Goal: Information Seeking & Learning: Compare options

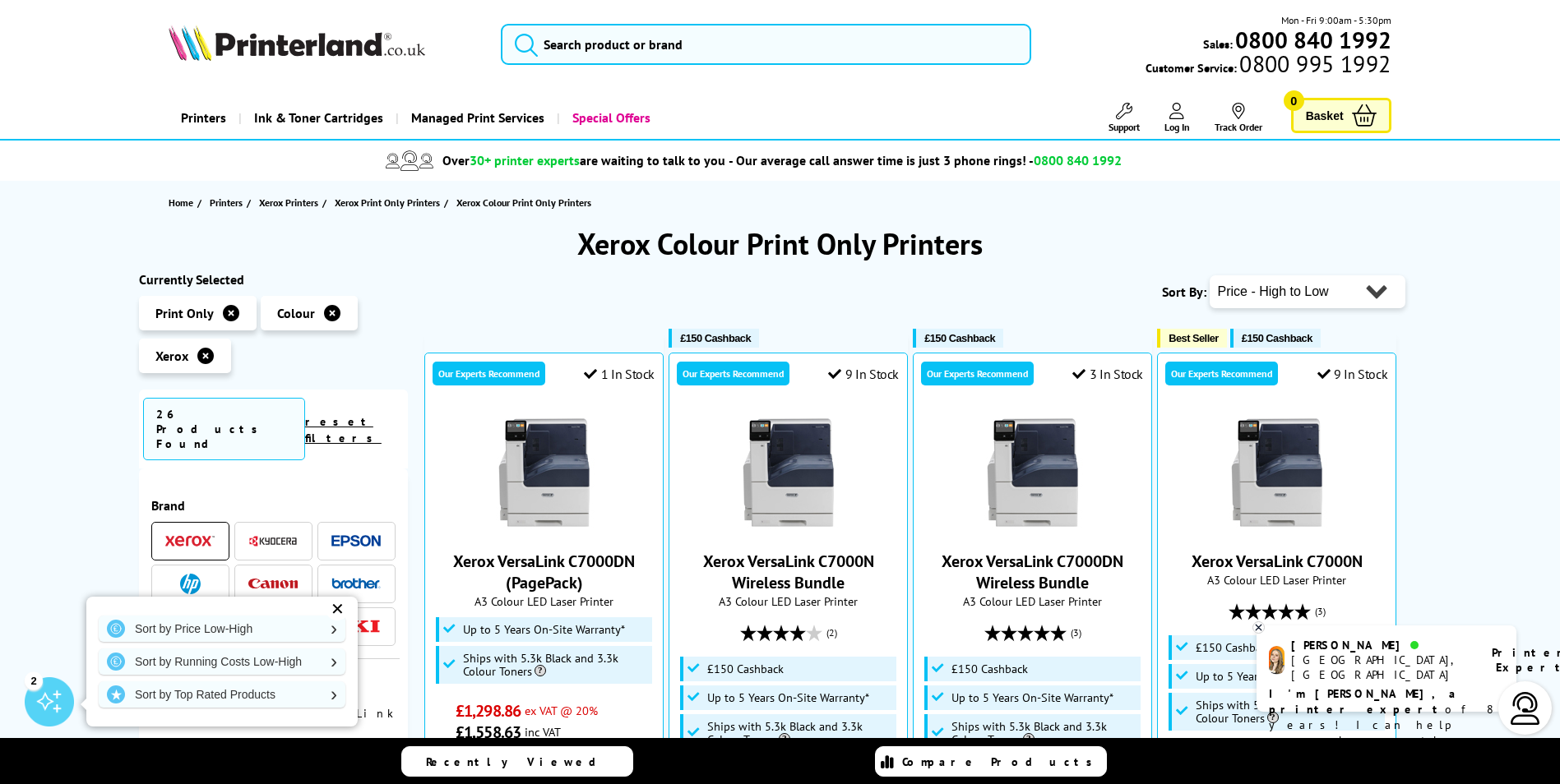
click at [1282, 283] on select "Popularity Rating Price - Low to High Price - High to Low Running Costs - Low t…" at bounding box center [1307, 292] width 196 height 33
click at [1280, 292] on select "Popularity Rating Price - Low to High Price - High to Low Running Costs - Low t…" at bounding box center [1307, 292] width 196 height 33
select select "Running Costs"
click at [1210, 276] on select "Popularity Rating Price - Low to High Price - High to Low Running Costs - Low t…" at bounding box center [1307, 292] width 196 height 33
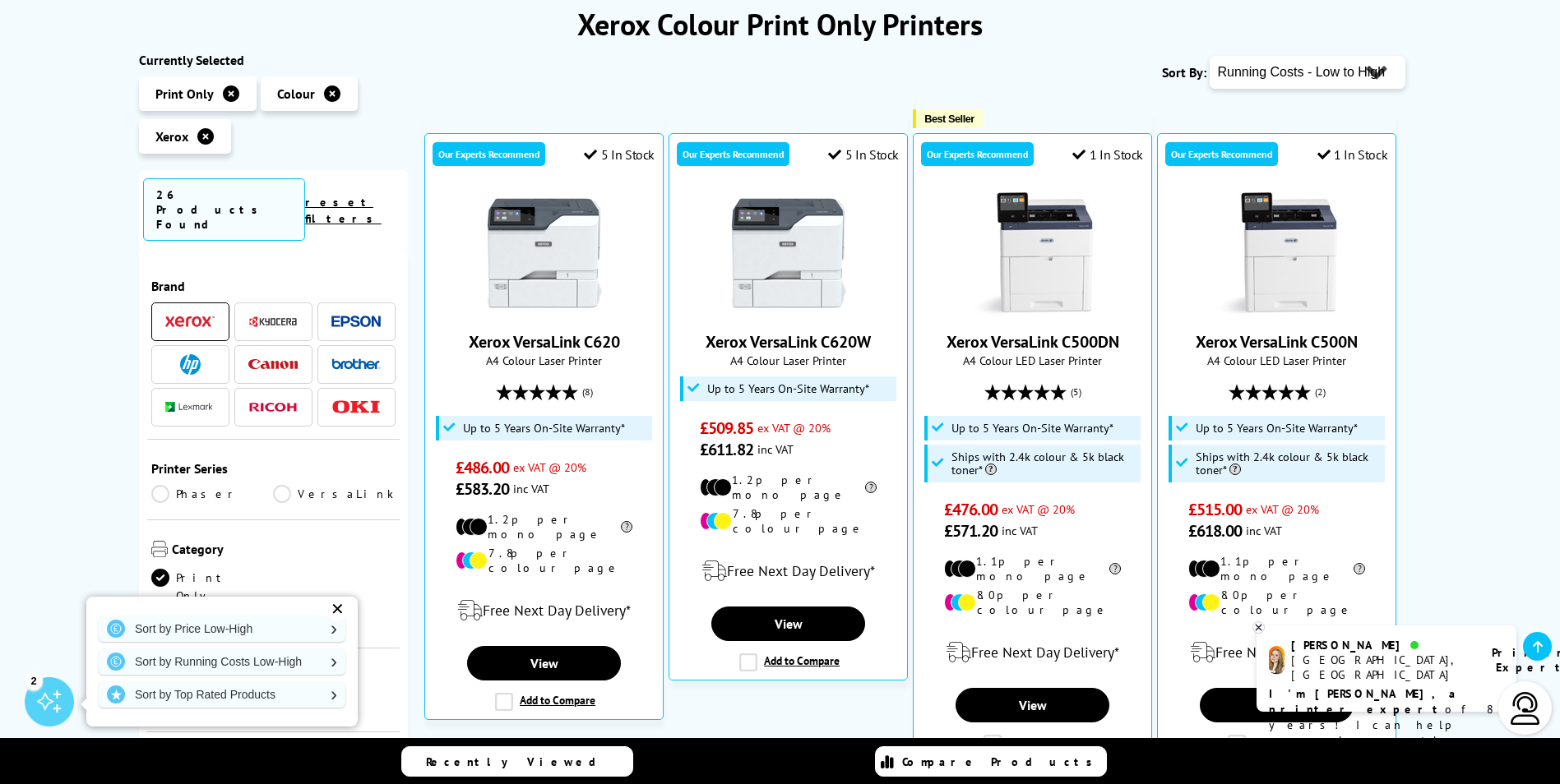
scroll to position [256, 0]
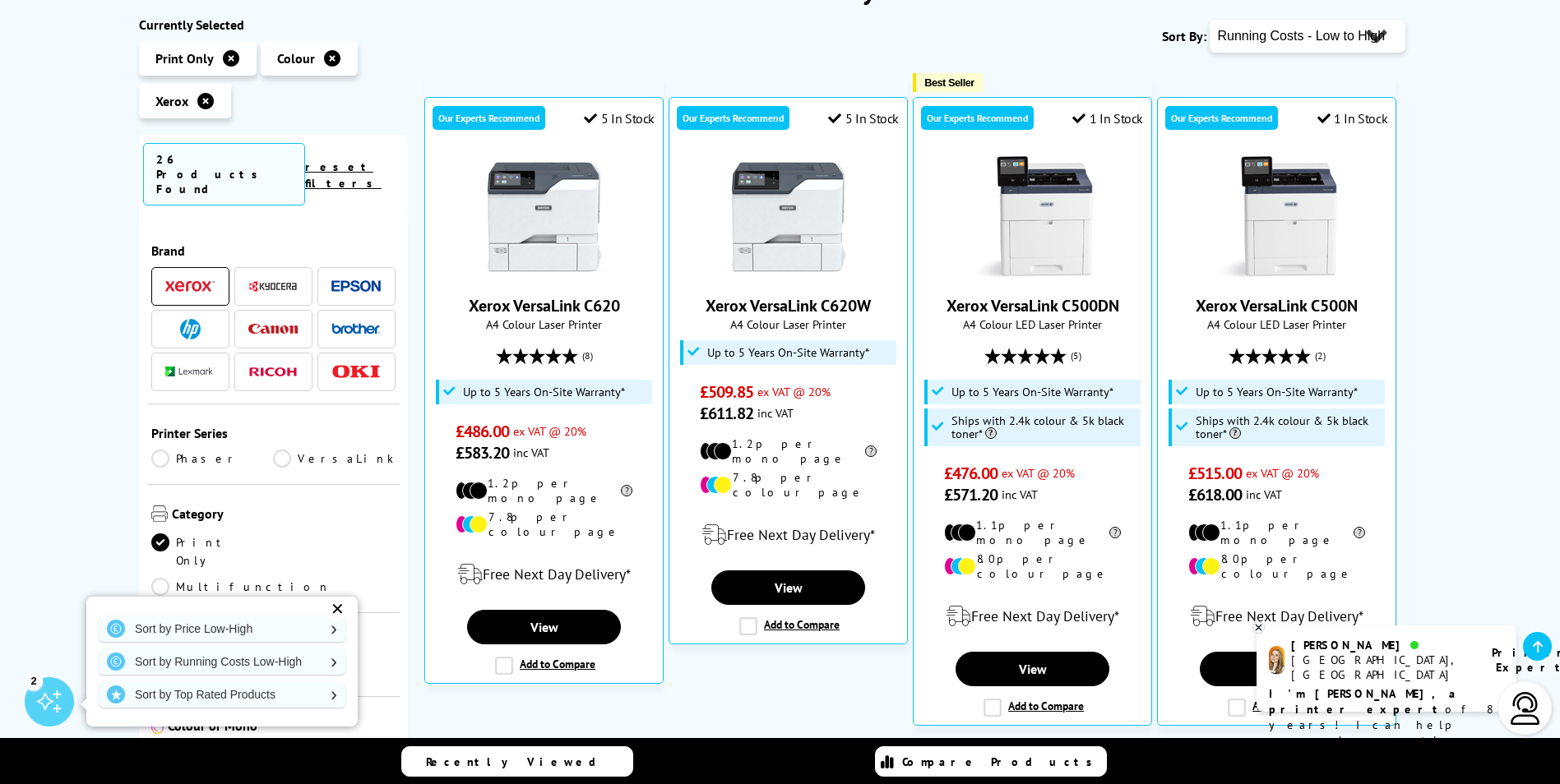
click at [544, 227] on img at bounding box center [545, 217] width 123 height 123
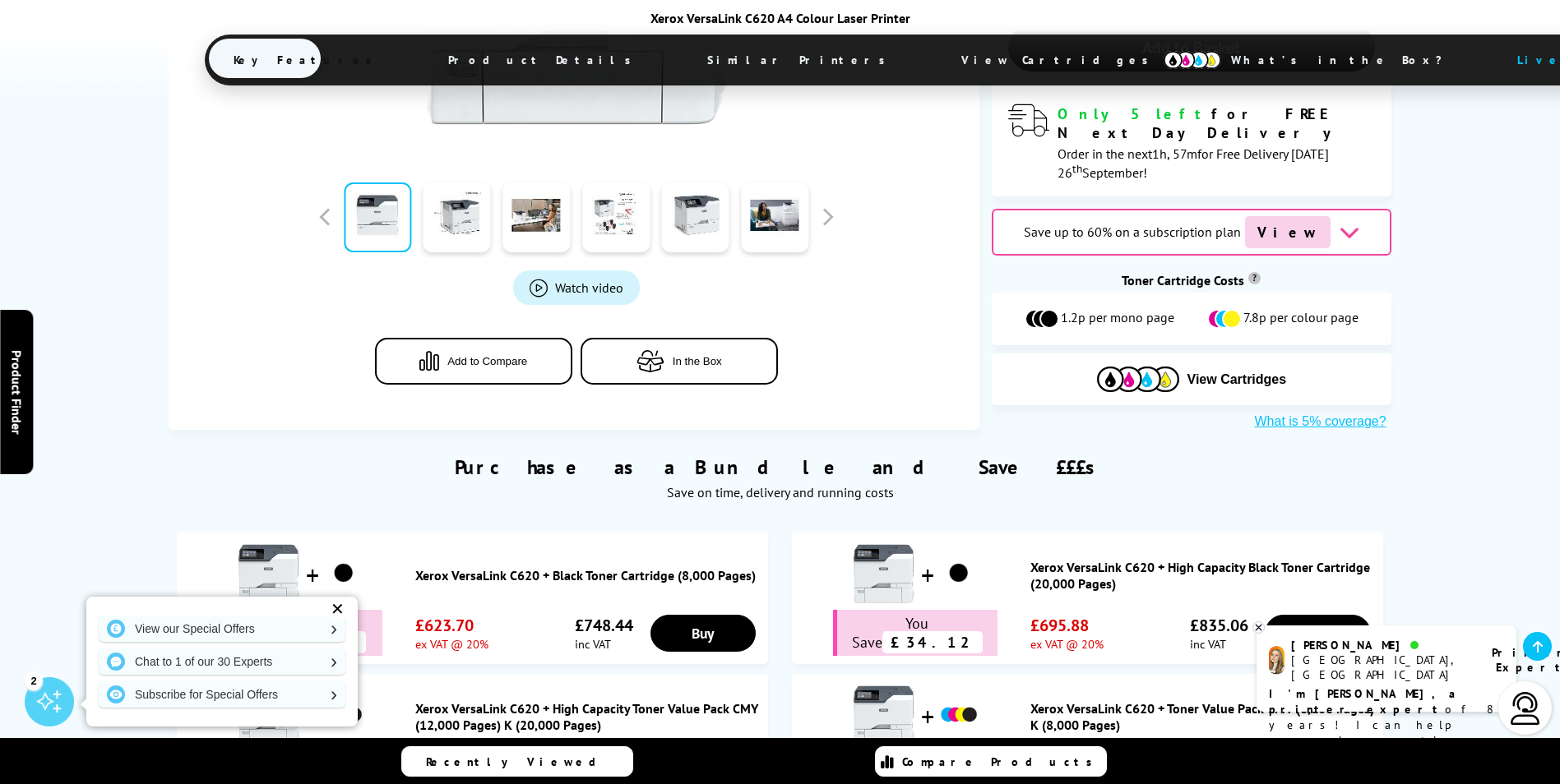
scroll to position [615, 0]
drag, startPoint x: 477, startPoint y: 156, endPoint x: 466, endPoint y: 157, distance: 11.0
click at [477, 181] on link at bounding box center [457, 217] width 68 height 70
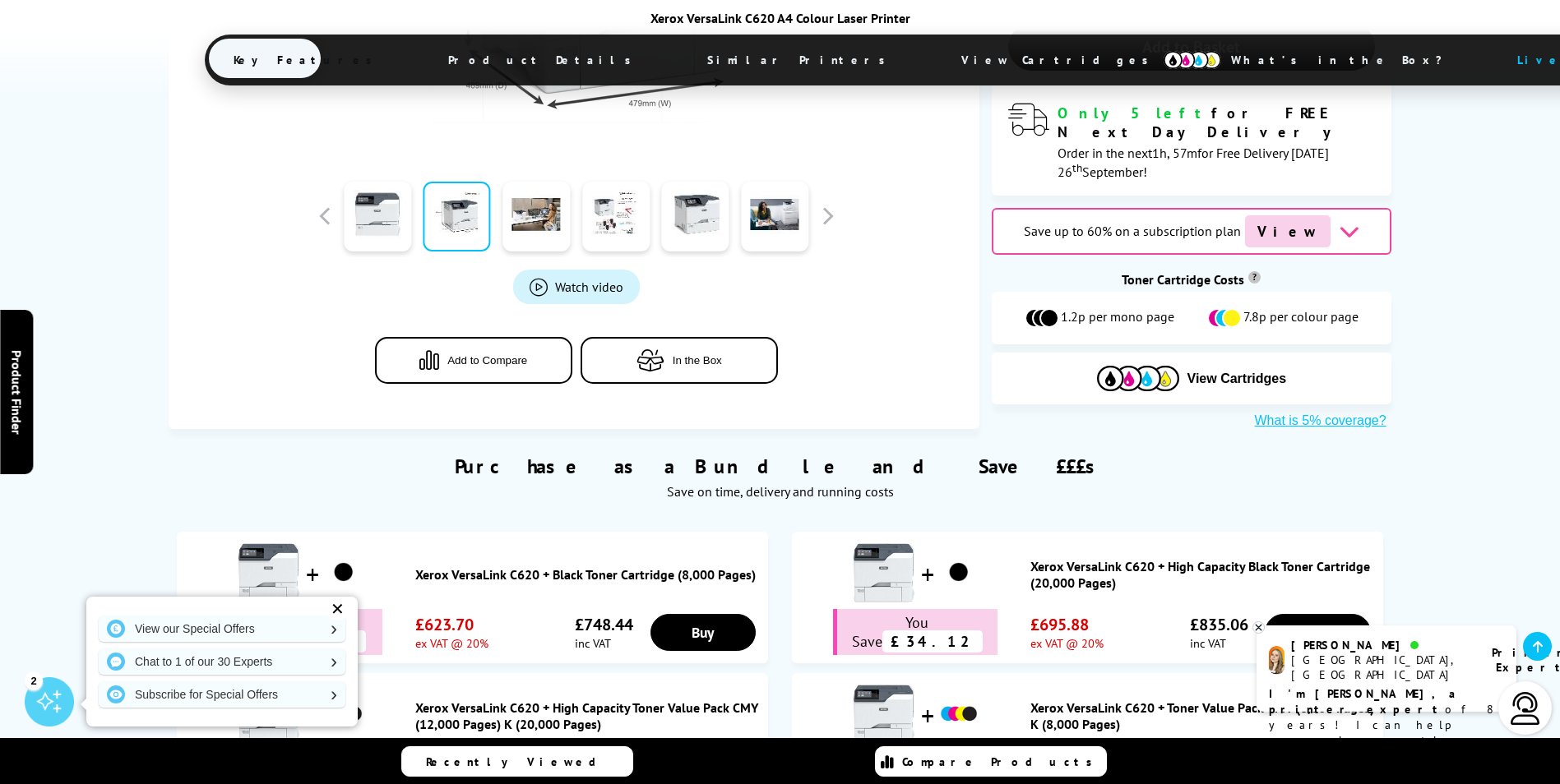
scroll to position [337, 0]
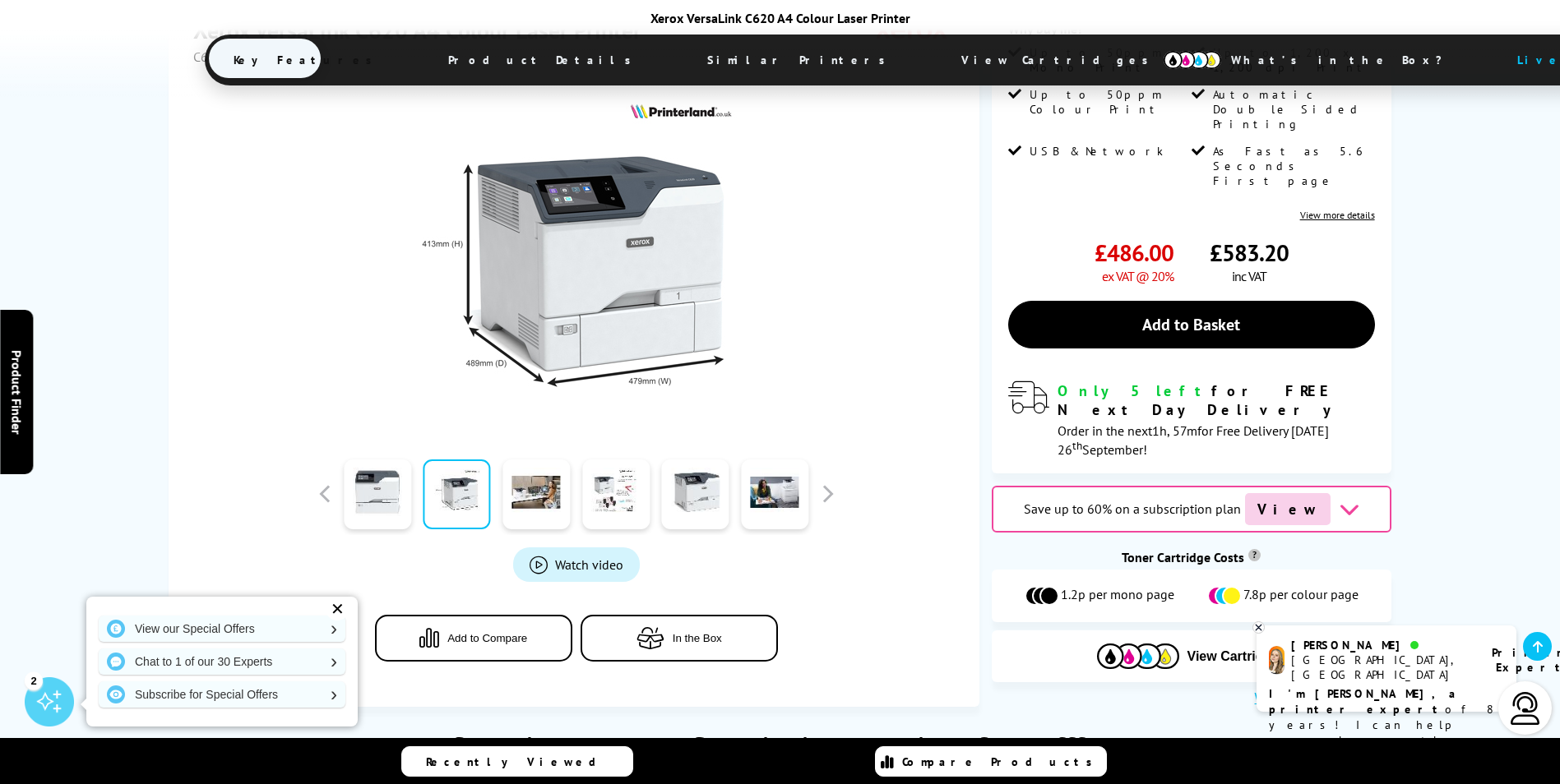
click at [535, 460] on link at bounding box center [536, 495] width 68 height 70
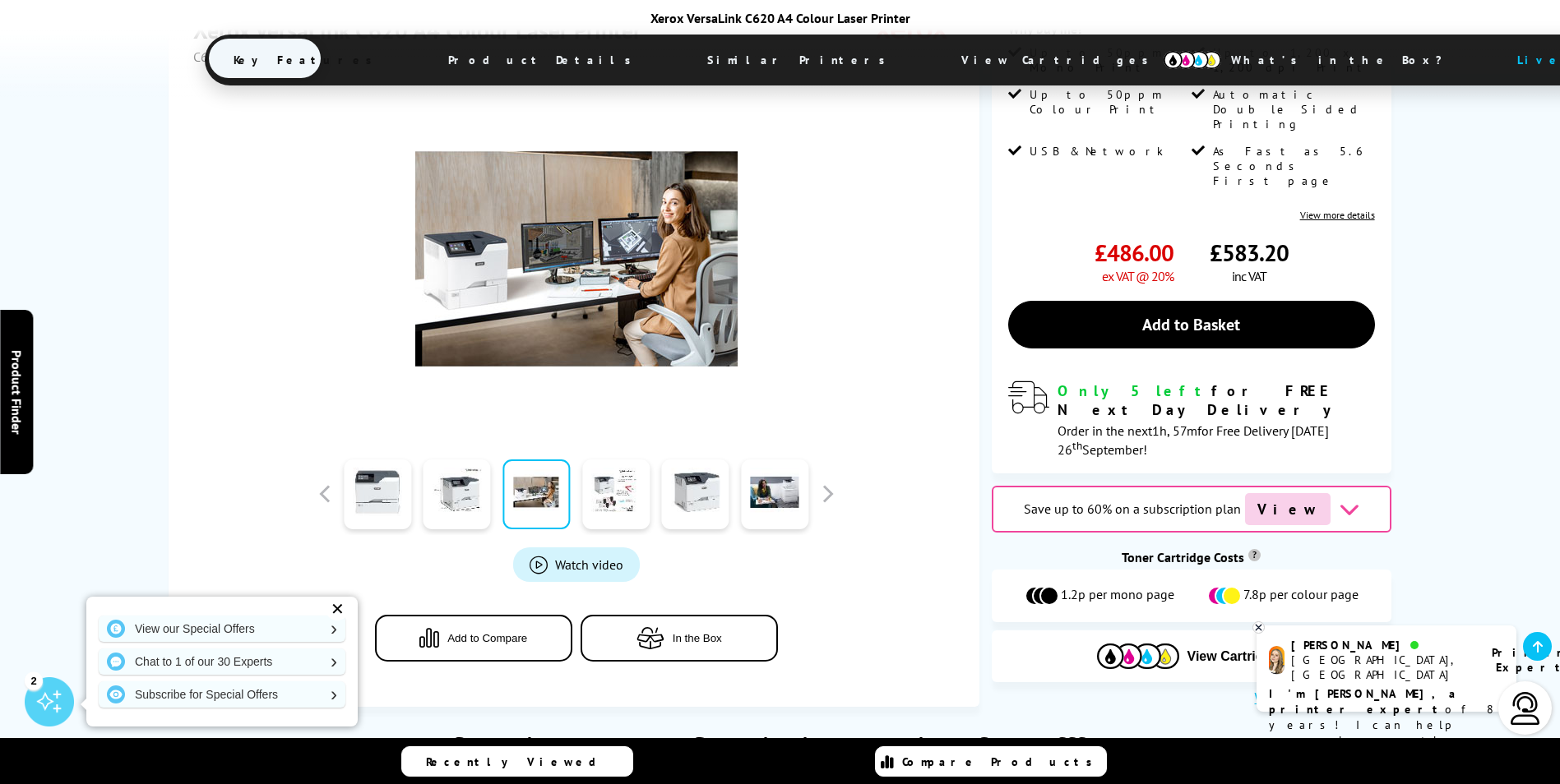
click at [624, 460] on link at bounding box center [616, 495] width 68 height 70
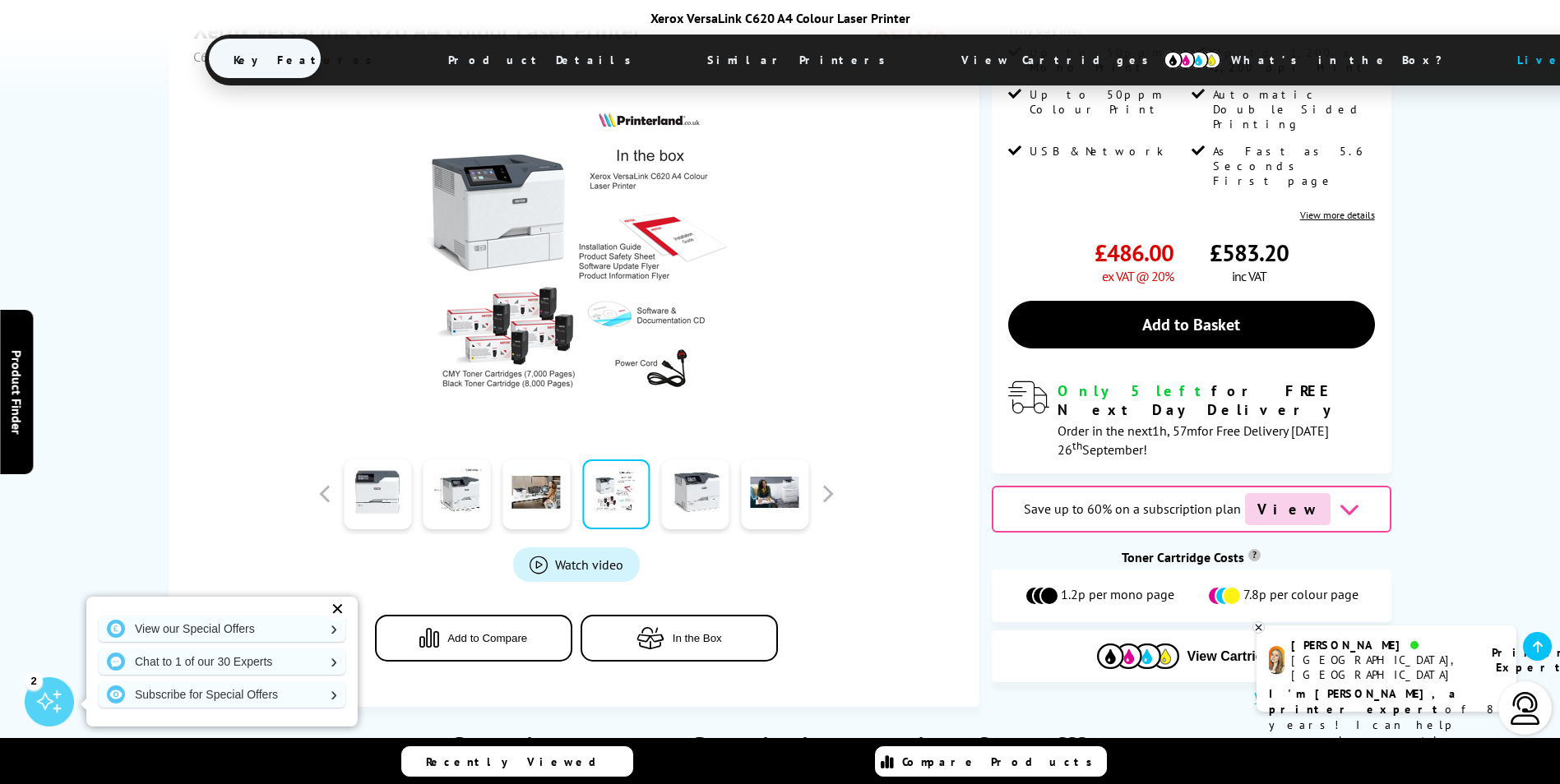
click at [676, 460] on link at bounding box center [695, 495] width 68 height 70
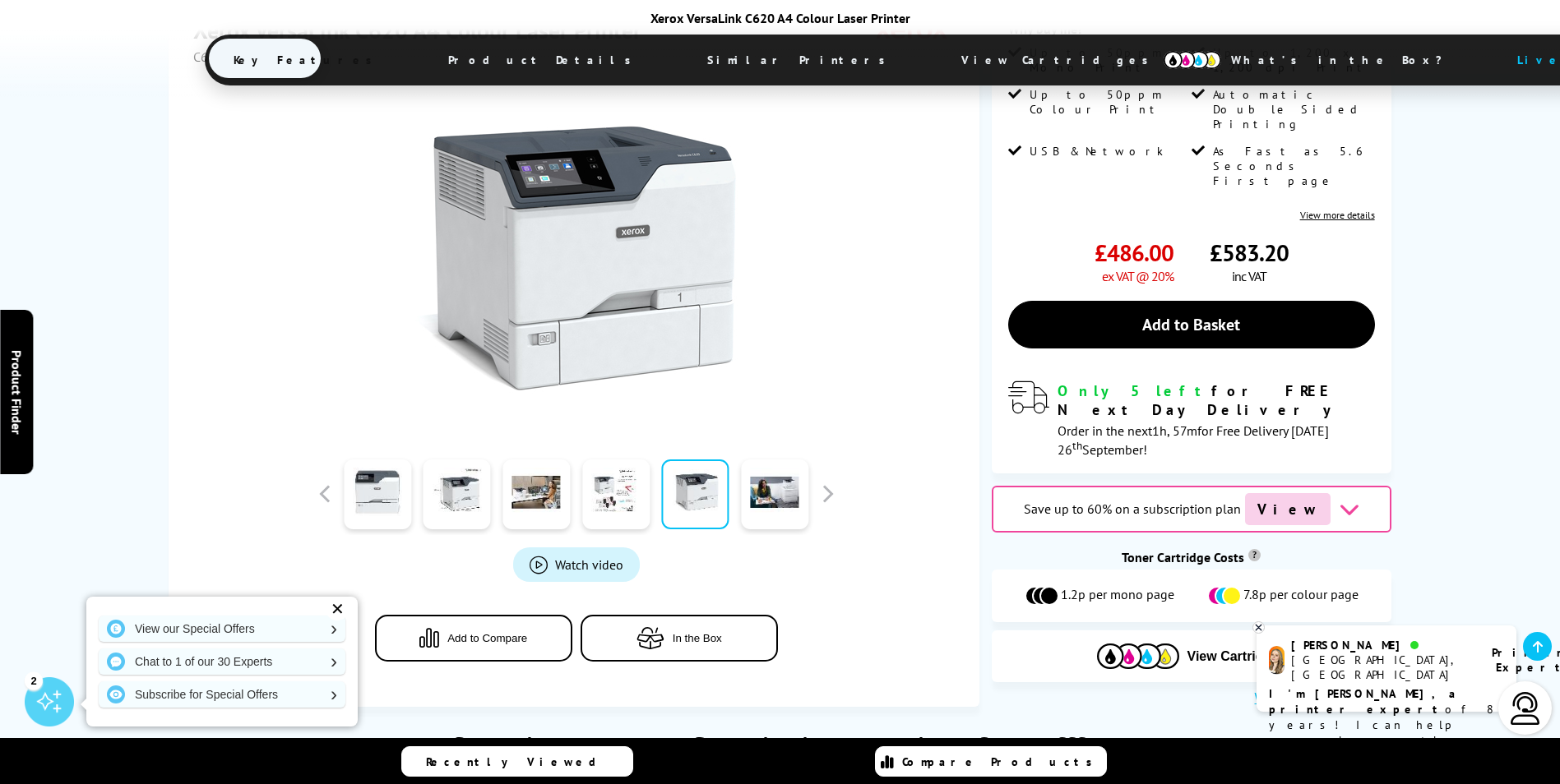
click at [756, 460] on link at bounding box center [774, 495] width 68 height 70
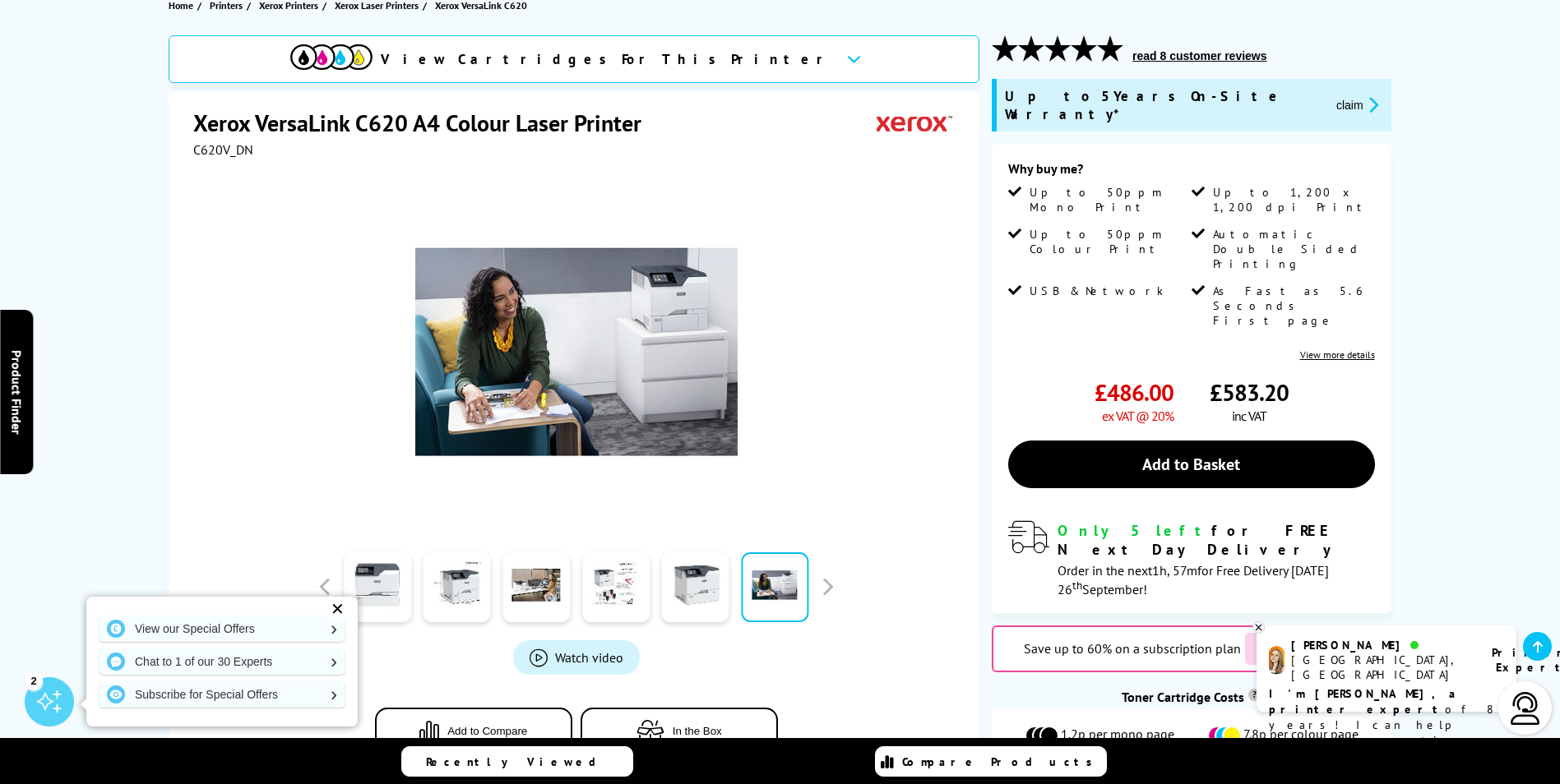
scroll to position [187, 0]
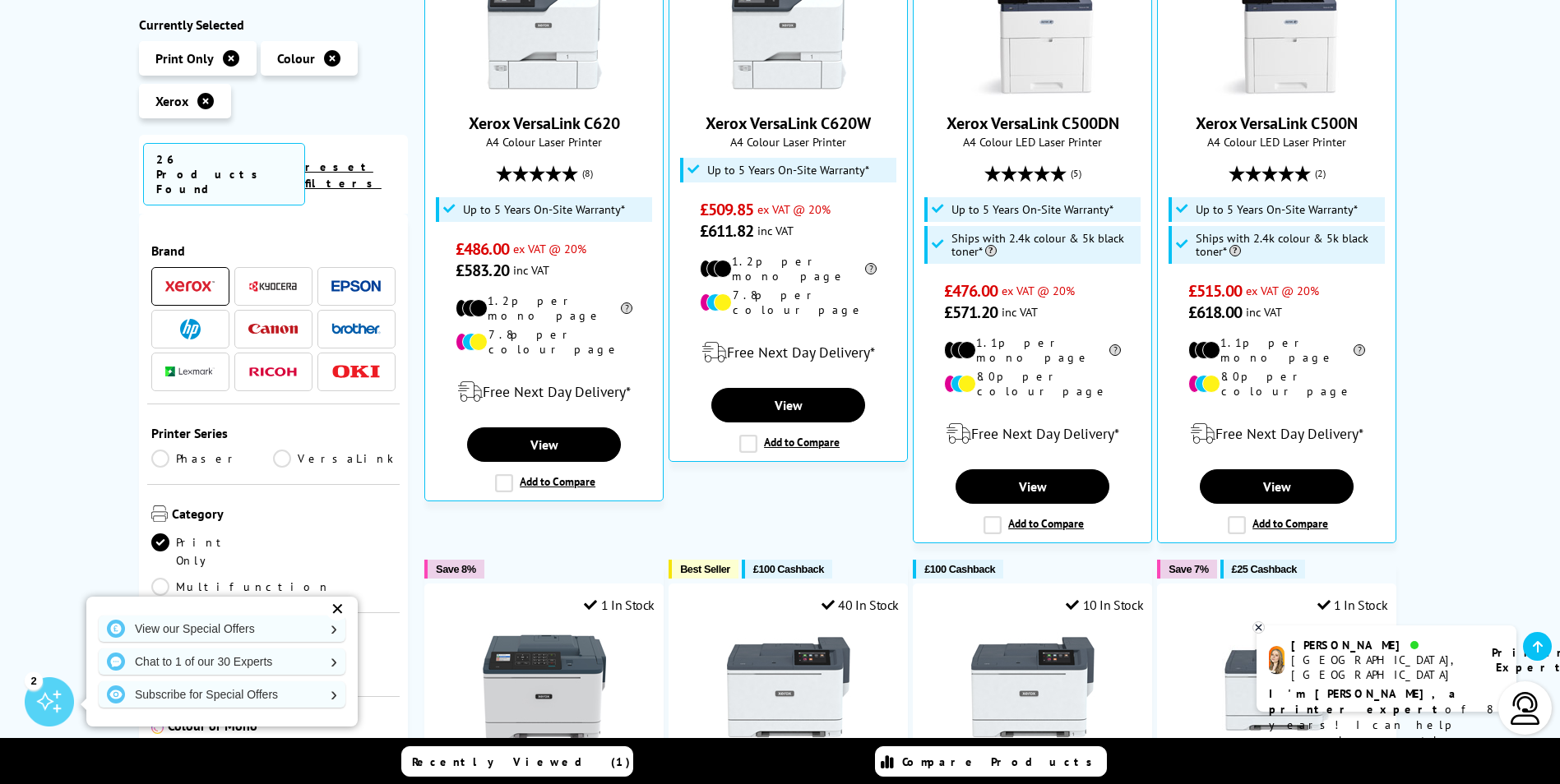
scroll to position [460, 0]
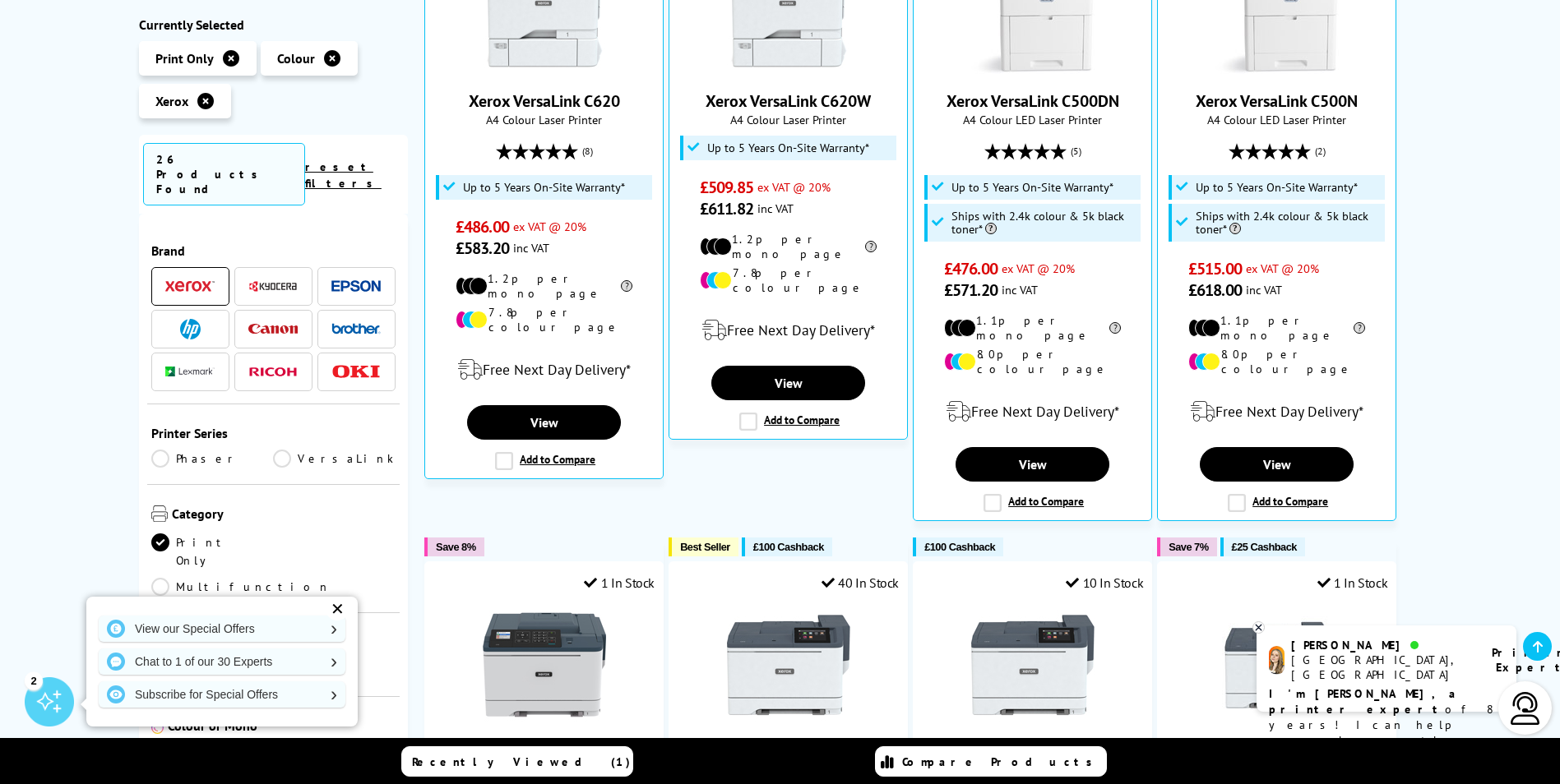
click at [286, 578] on link "Multifunction" at bounding box center [241, 586] width 179 height 18
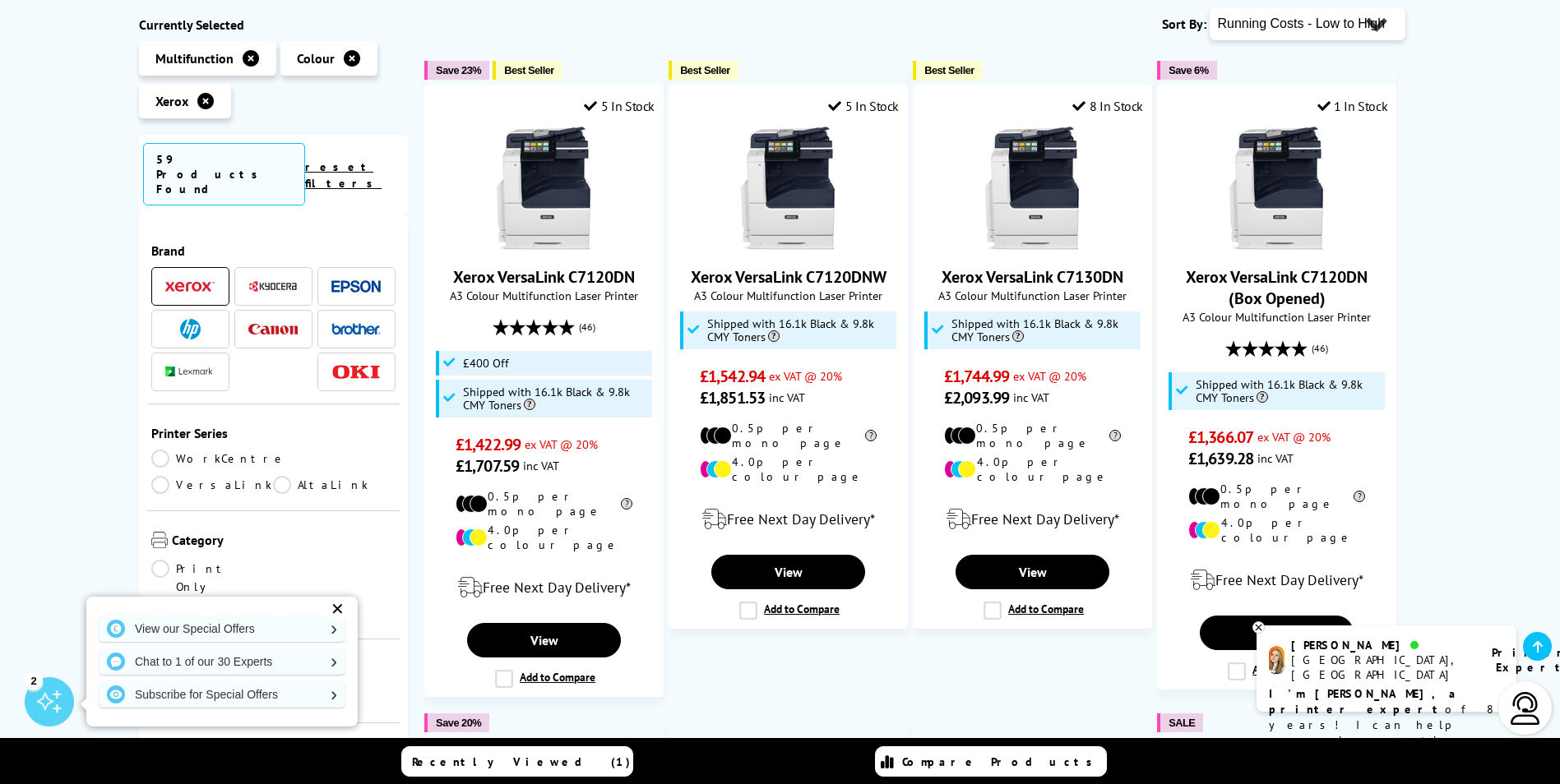
scroll to position [258, 0]
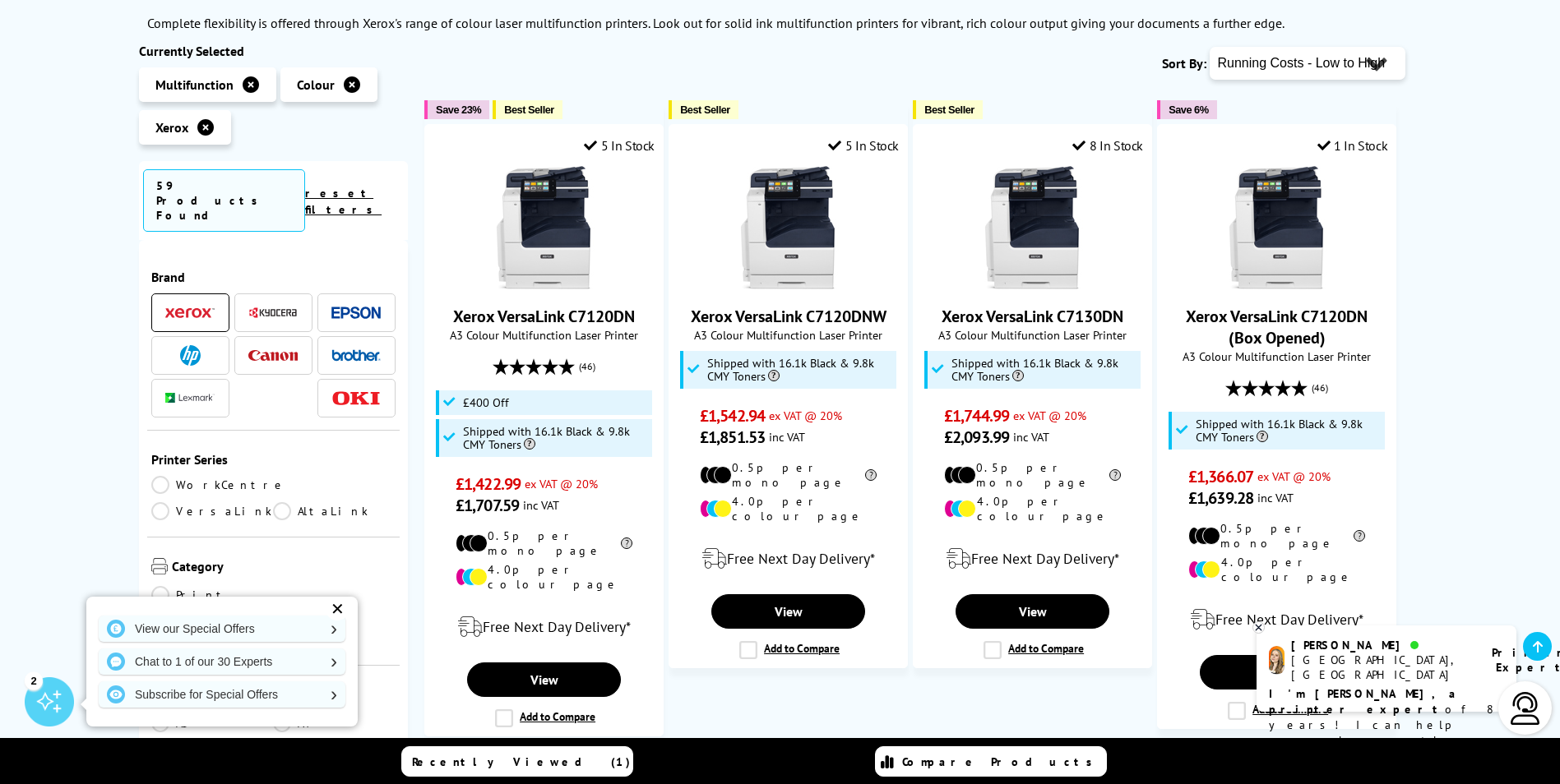
click at [1308, 74] on select "Popularity Rating Price - Low to High Price - High to Low Running Costs - Low t…" at bounding box center [1307, 63] width 196 height 33
select select "Popularity"
click at [1210, 47] on select "Popularity Rating Price - Low to High Price - High to Low Running Costs - Low t…" at bounding box center [1307, 63] width 196 height 33
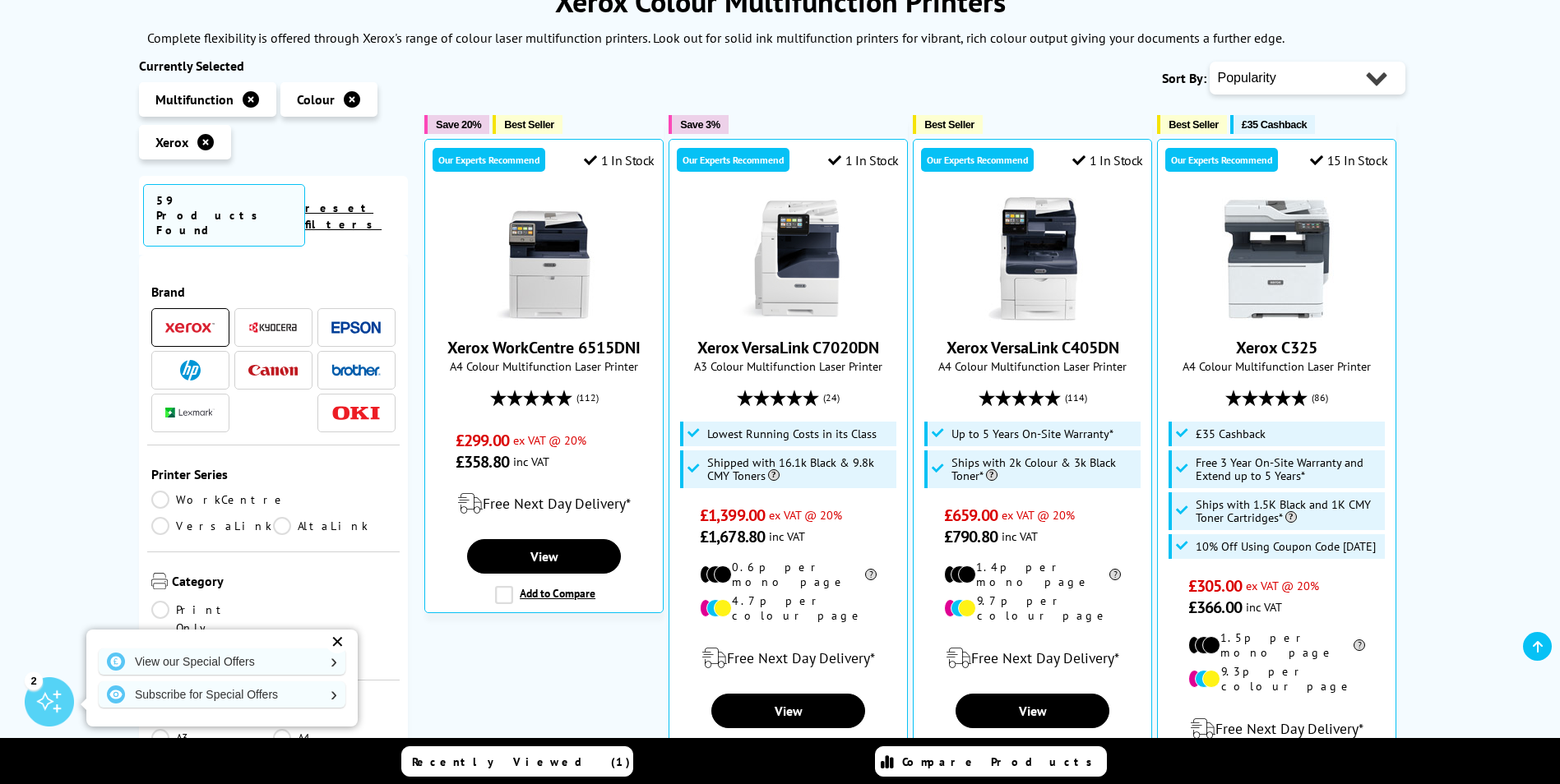
scroll to position [248, 0]
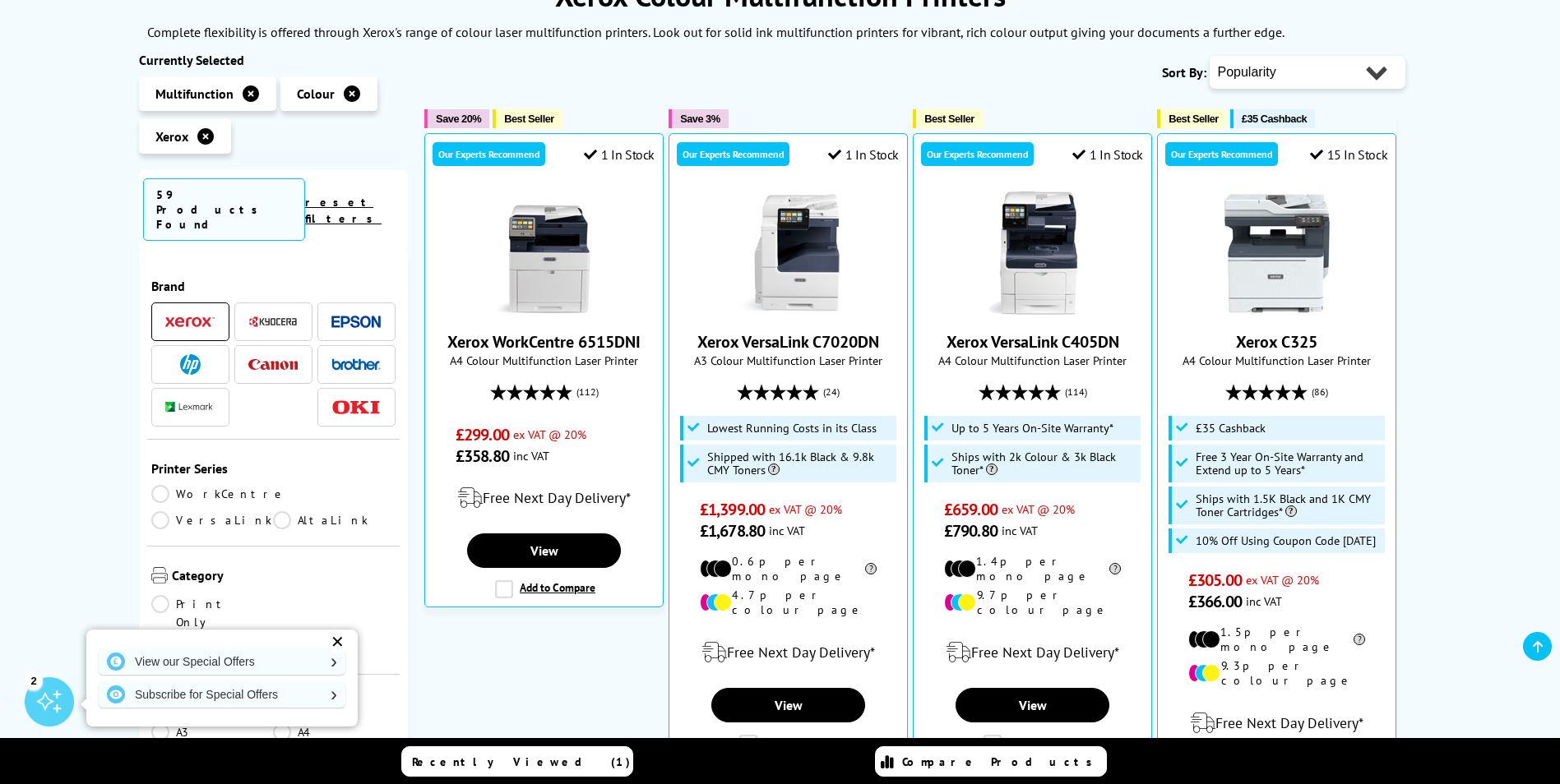
click at [483, 285] on img at bounding box center [545, 253] width 123 height 123
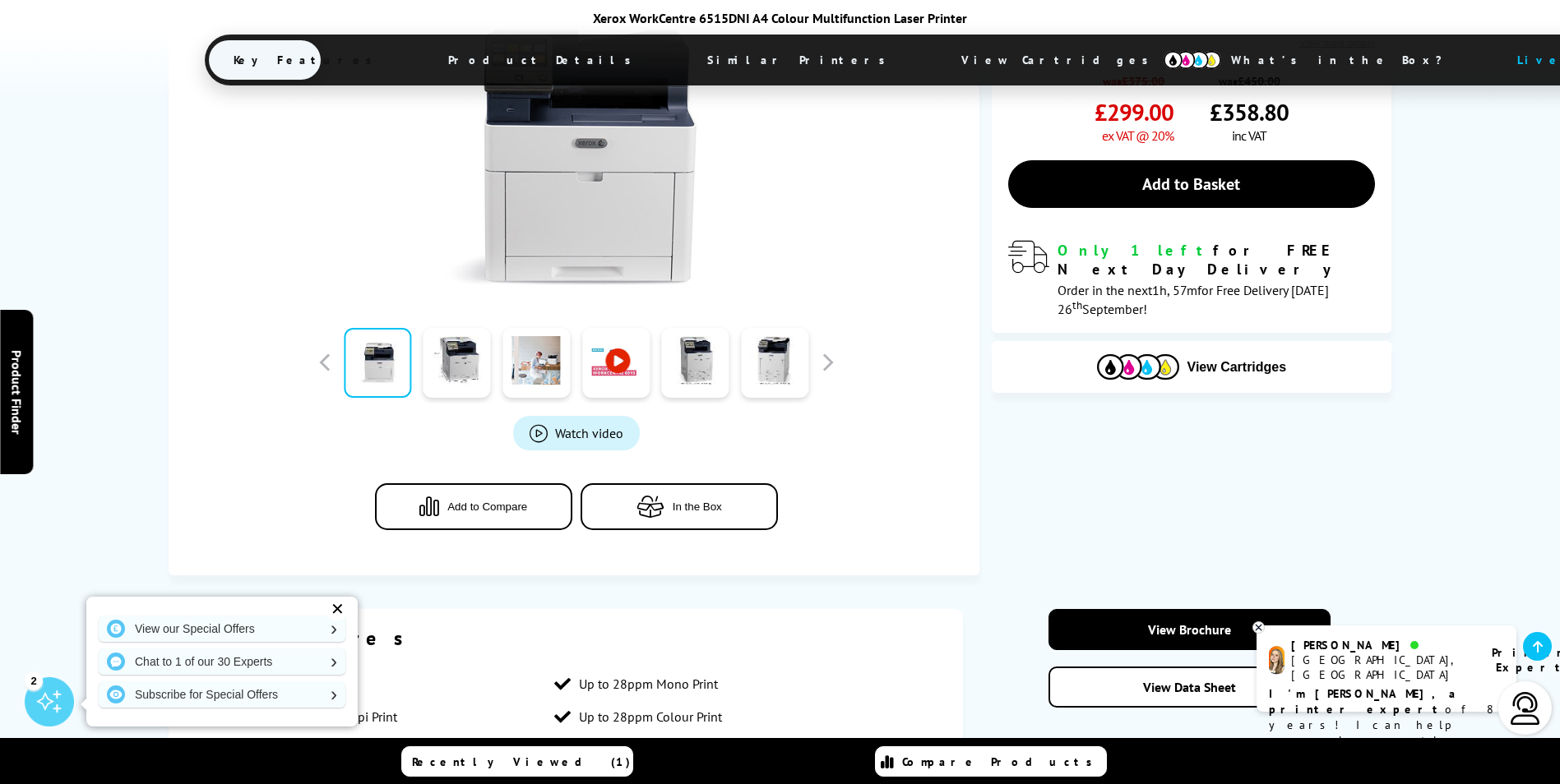
scroll to position [511, 0]
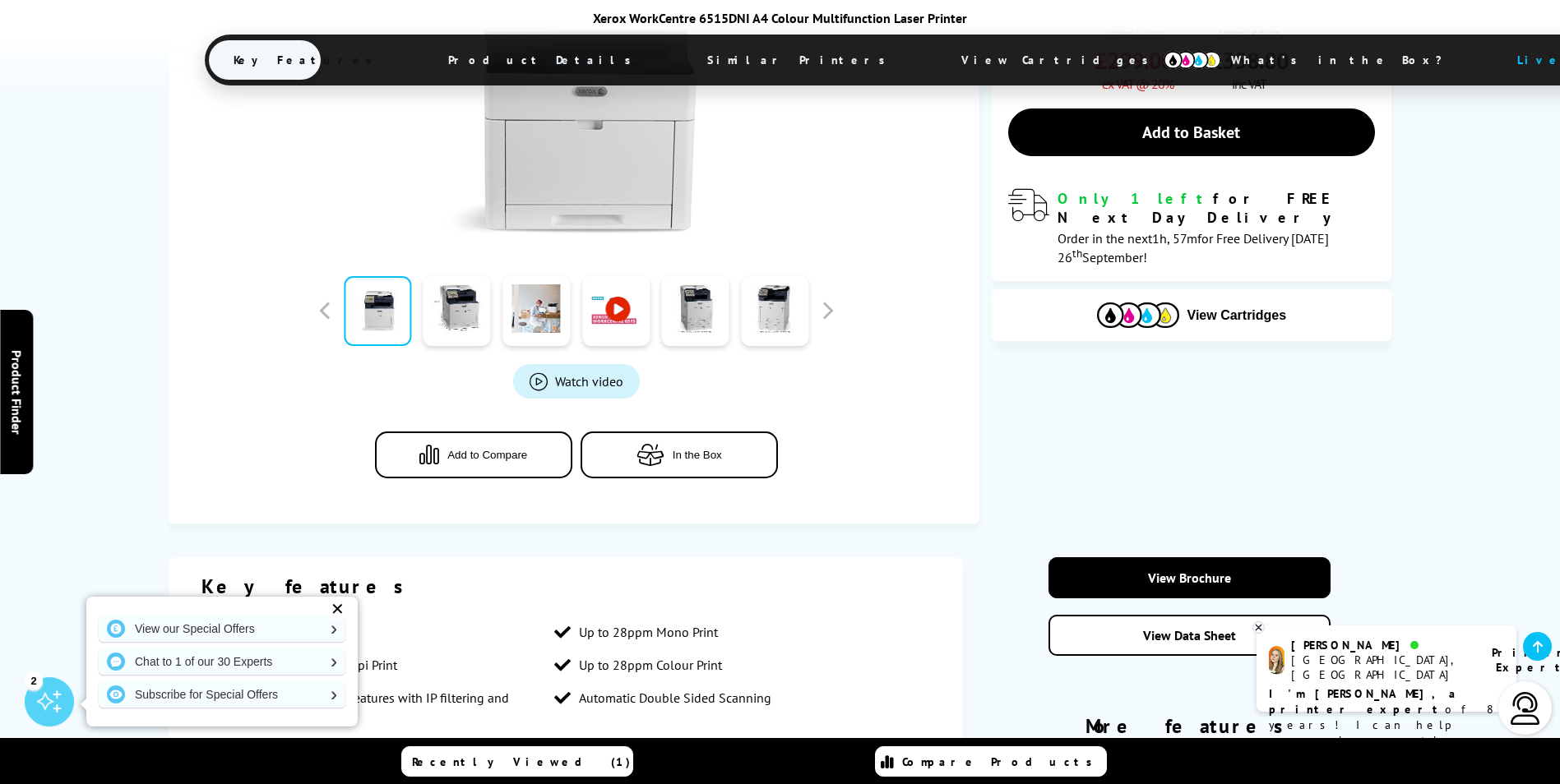
click at [428, 321] on link at bounding box center [457, 312] width 68 height 70
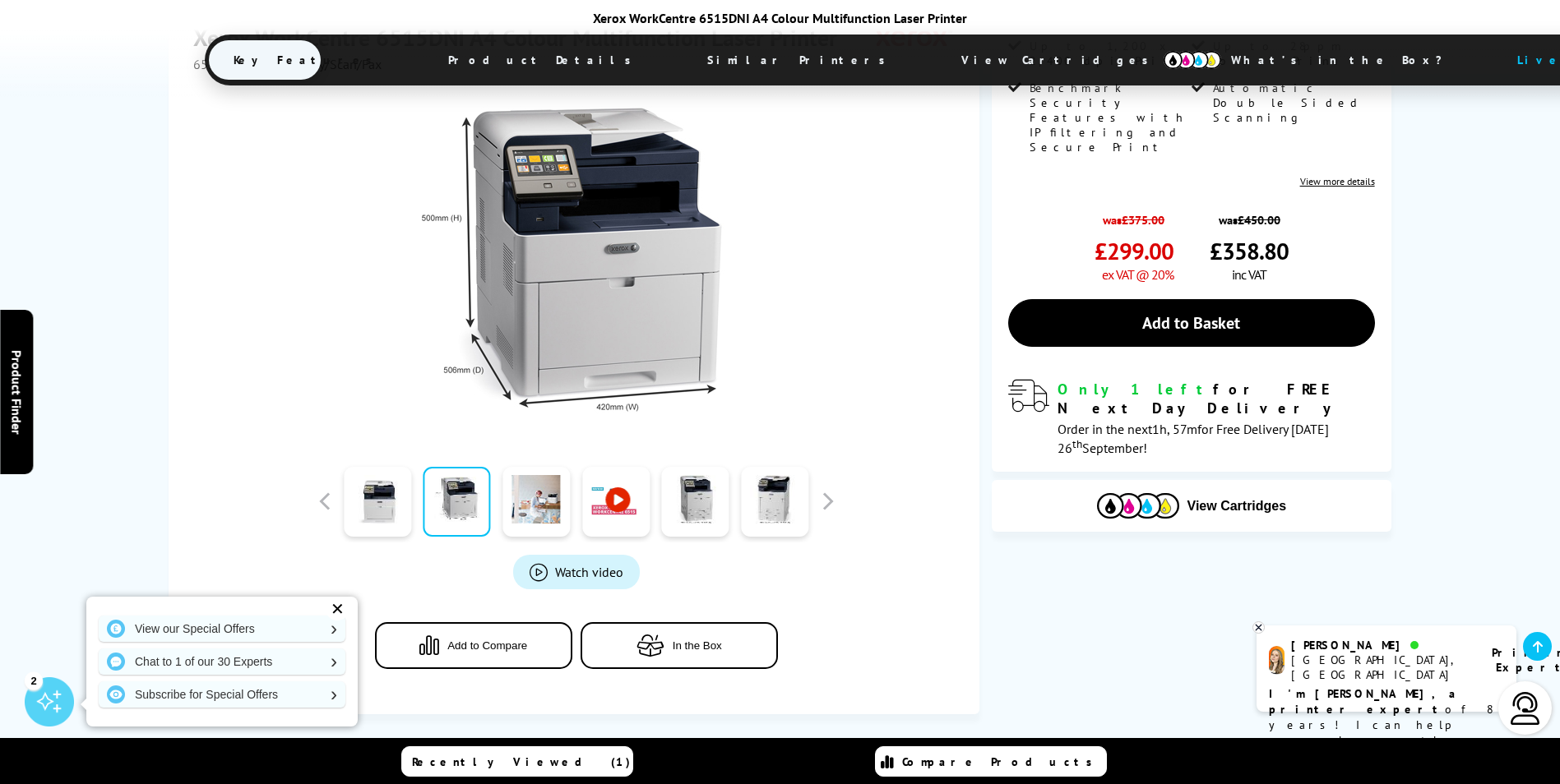
scroll to position [311, 0]
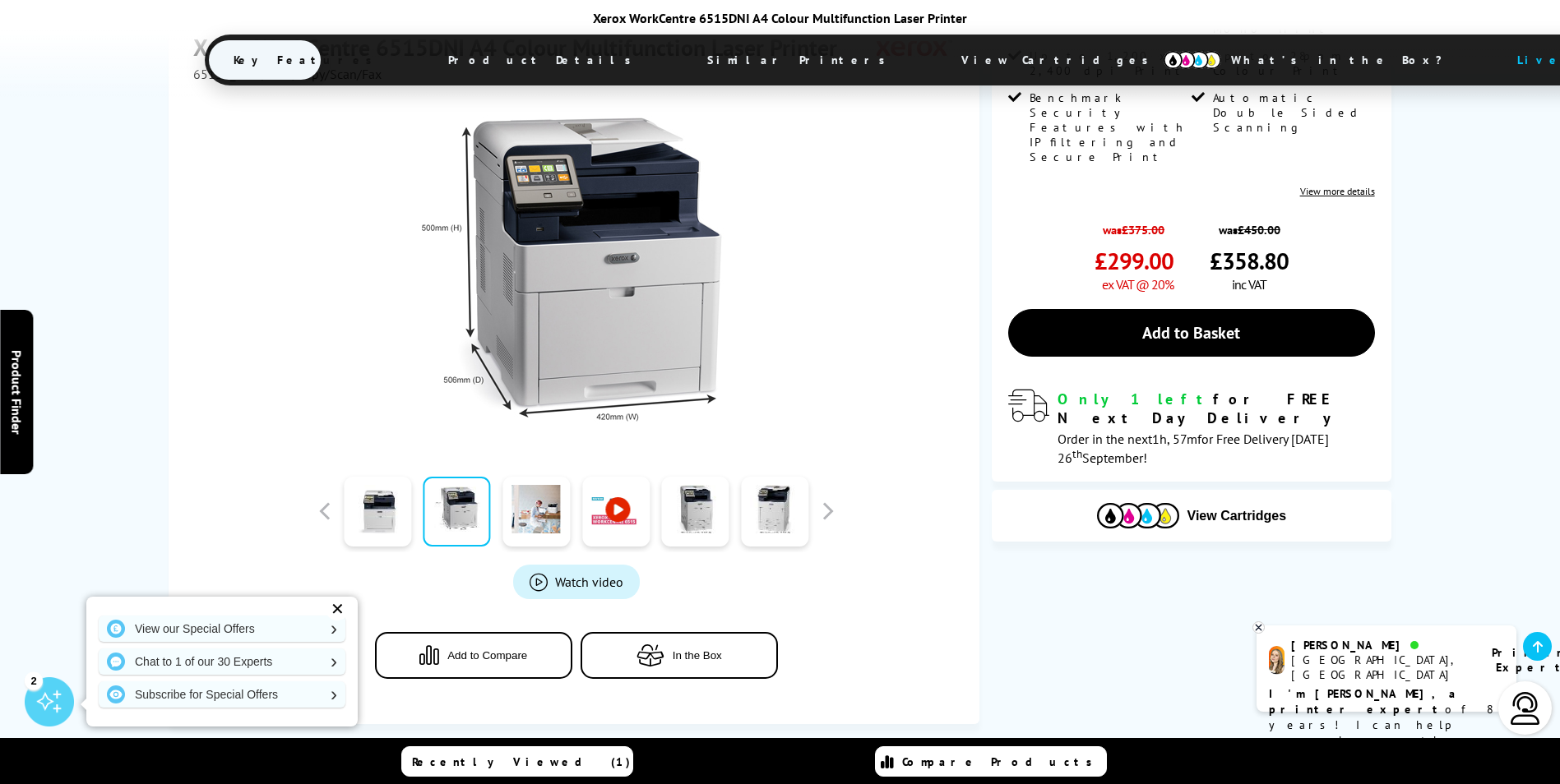
click at [557, 517] on link at bounding box center [536, 512] width 68 height 70
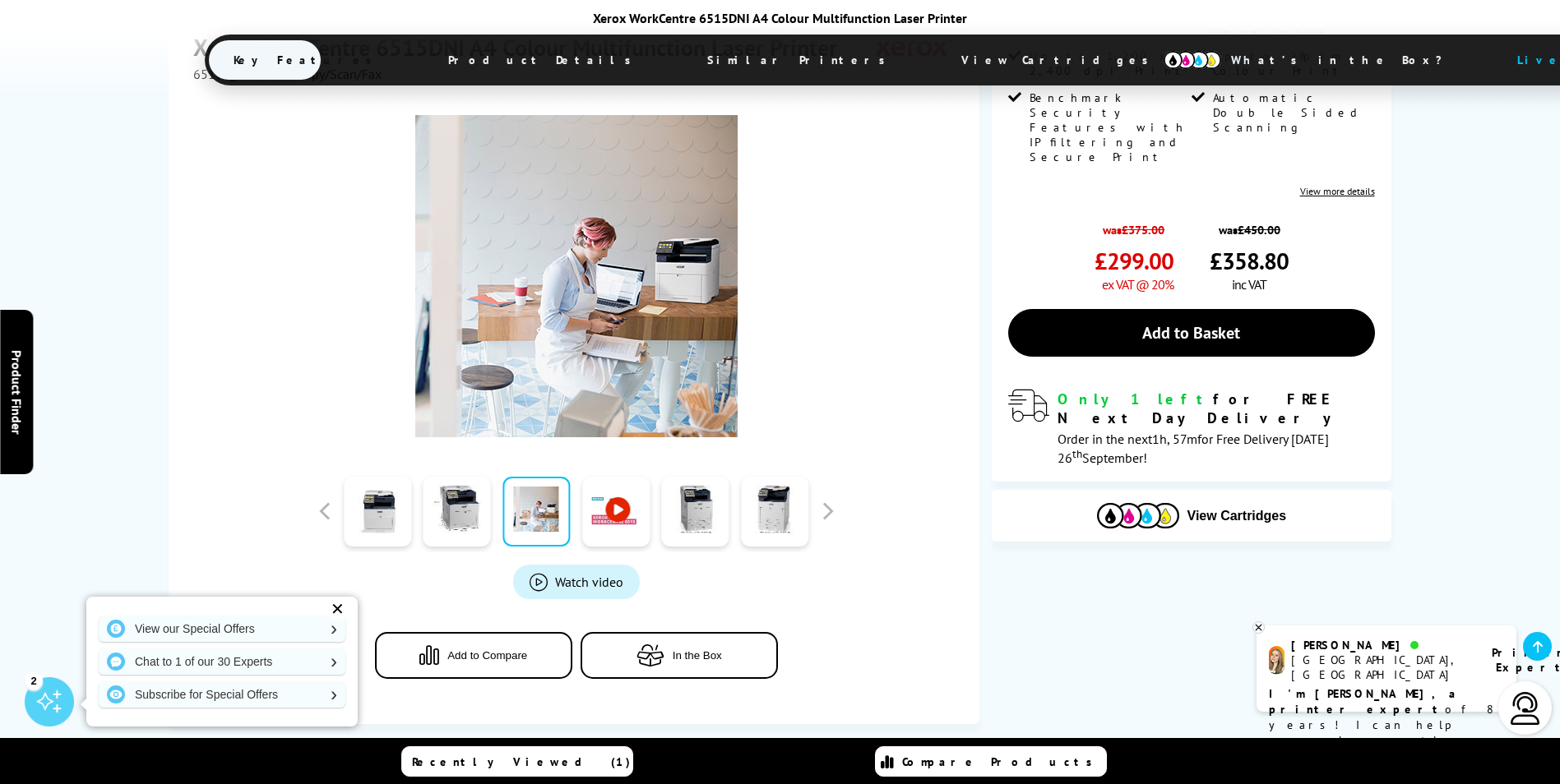
click at [696, 501] on link at bounding box center [695, 512] width 68 height 70
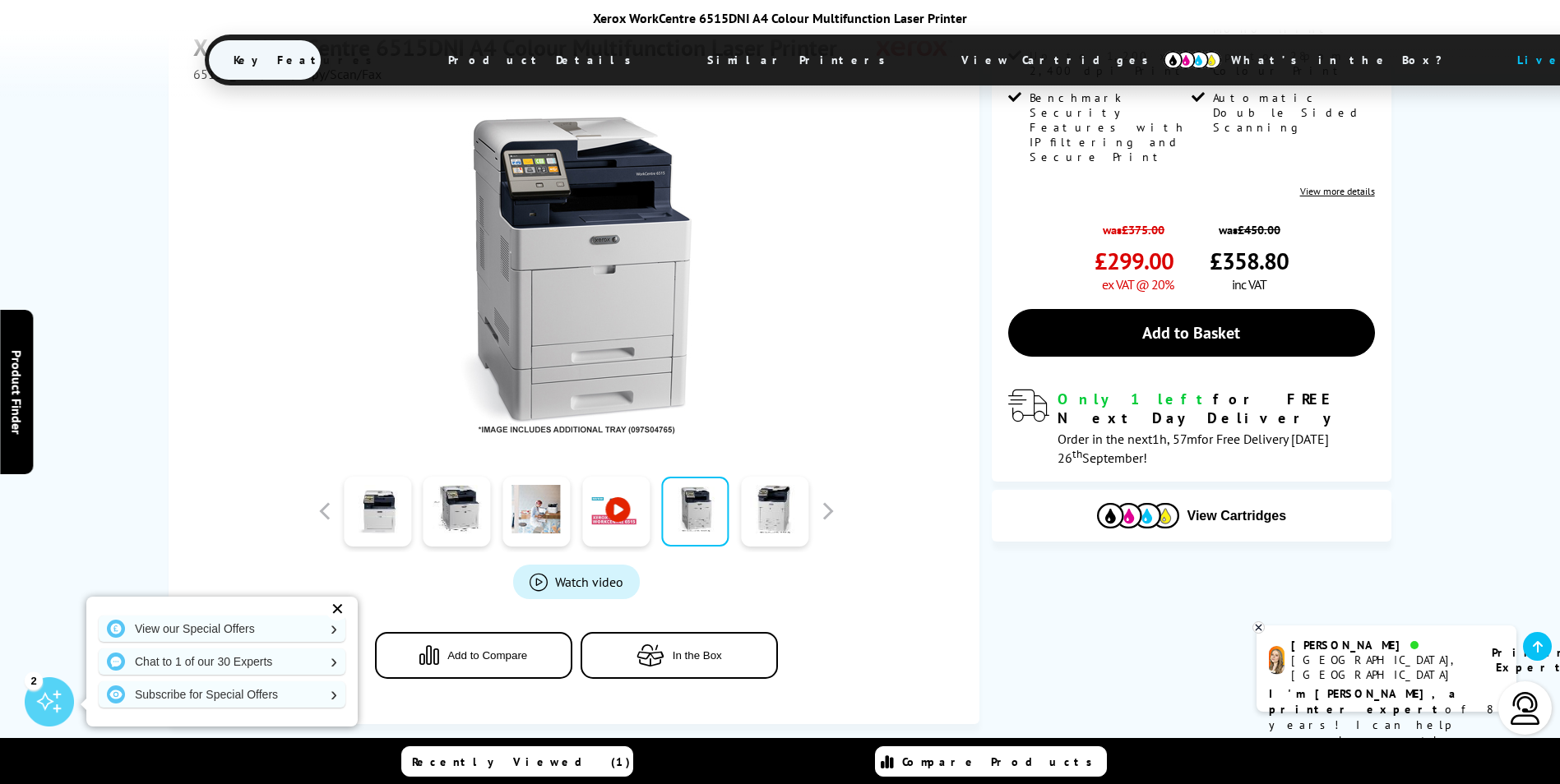
click at [745, 483] on link at bounding box center [774, 512] width 68 height 70
click at [759, 498] on link at bounding box center [774, 512] width 68 height 70
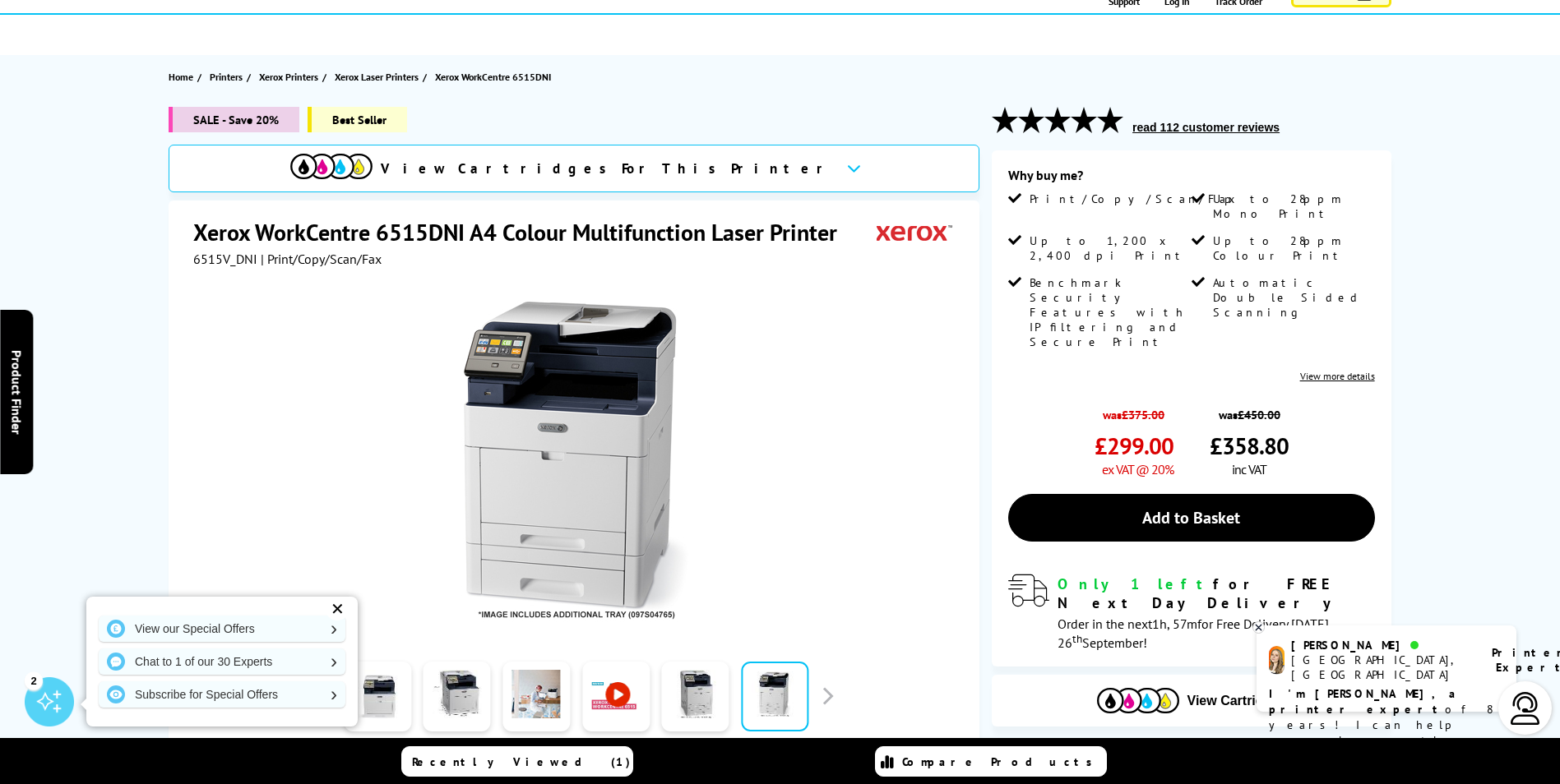
scroll to position [0, 0]
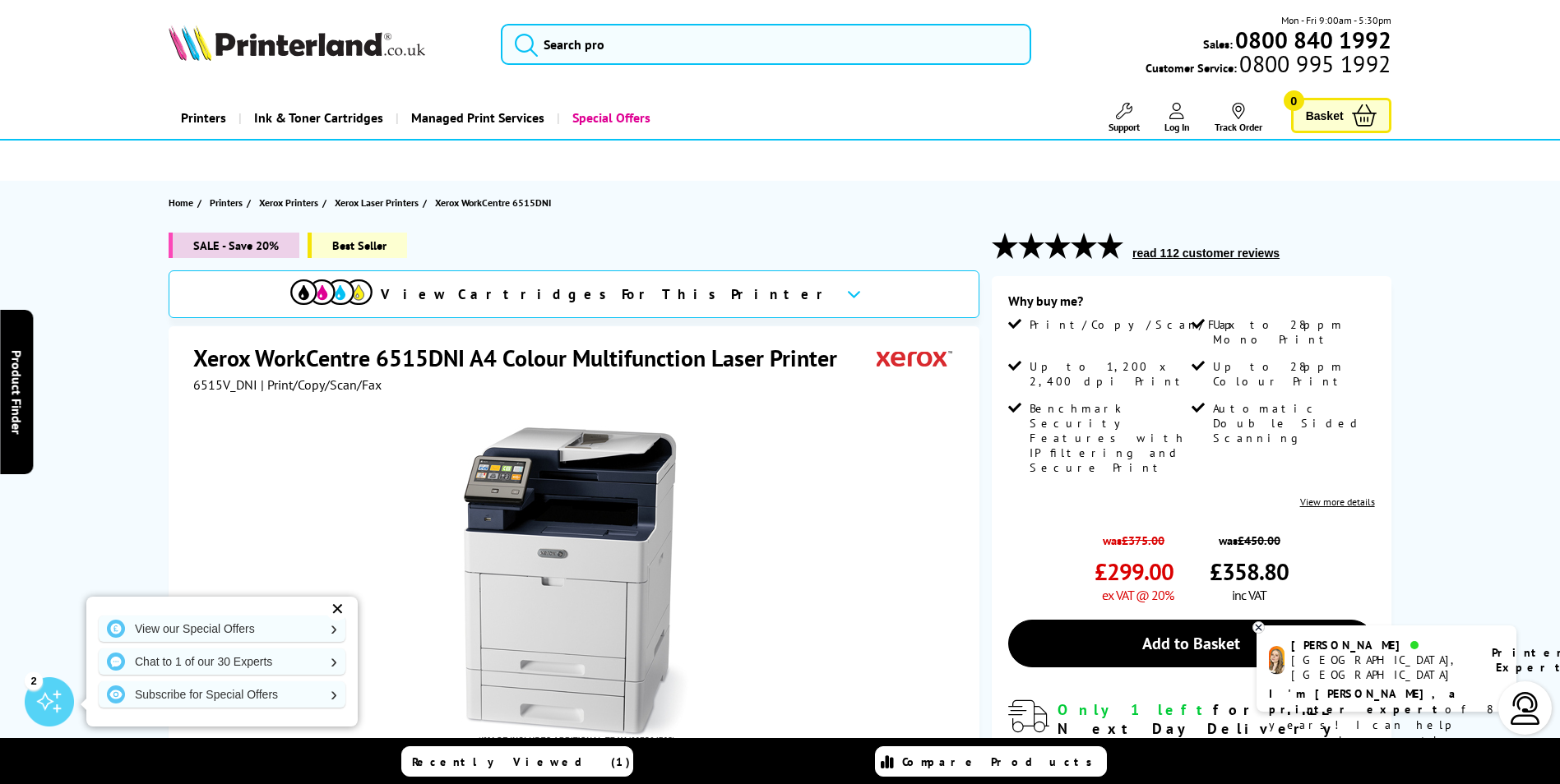
click at [228, 201] on span "Printers" at bounding box center [226, 203] width 33 height 17
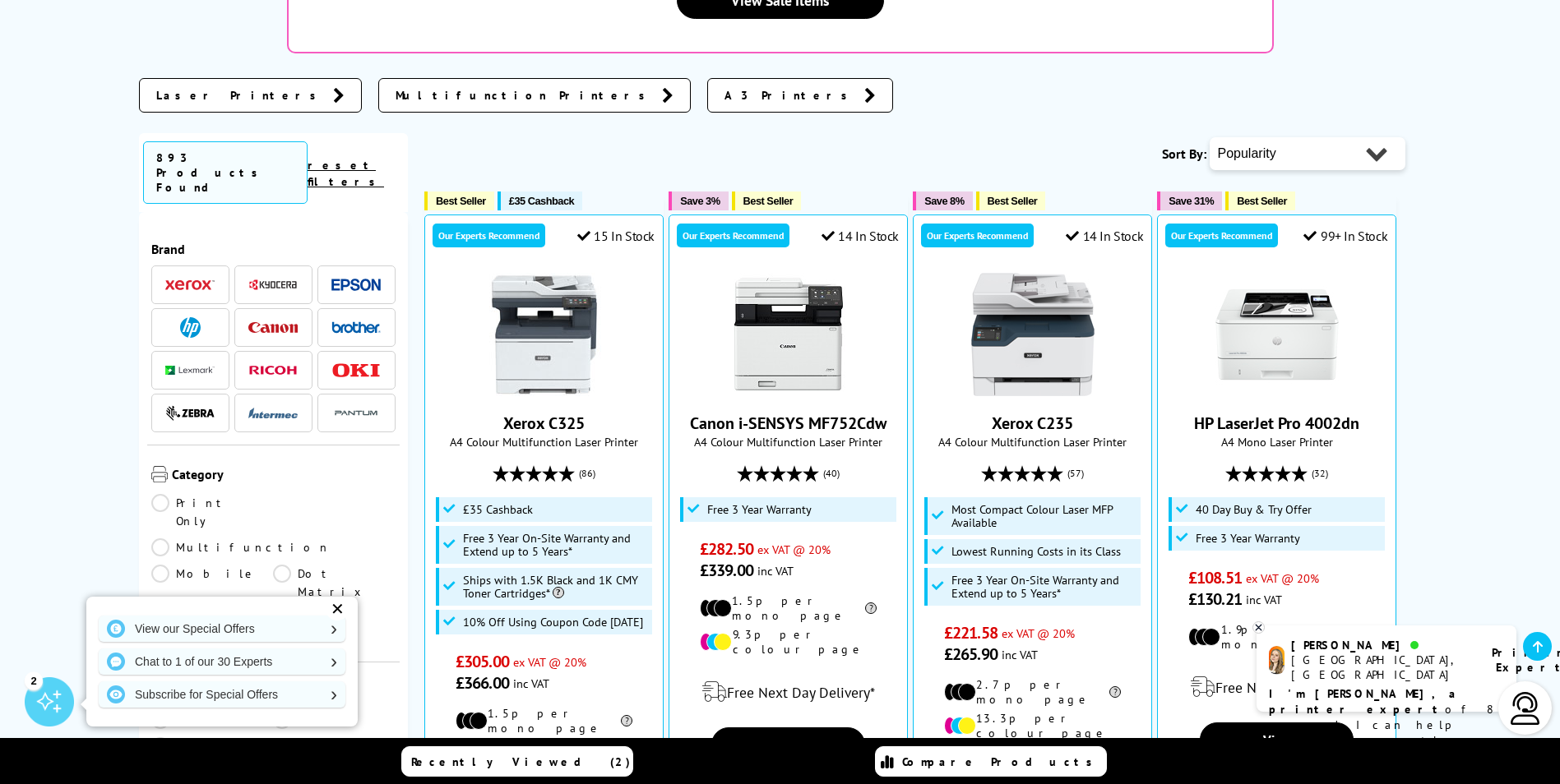
scroll to position [450, 0]
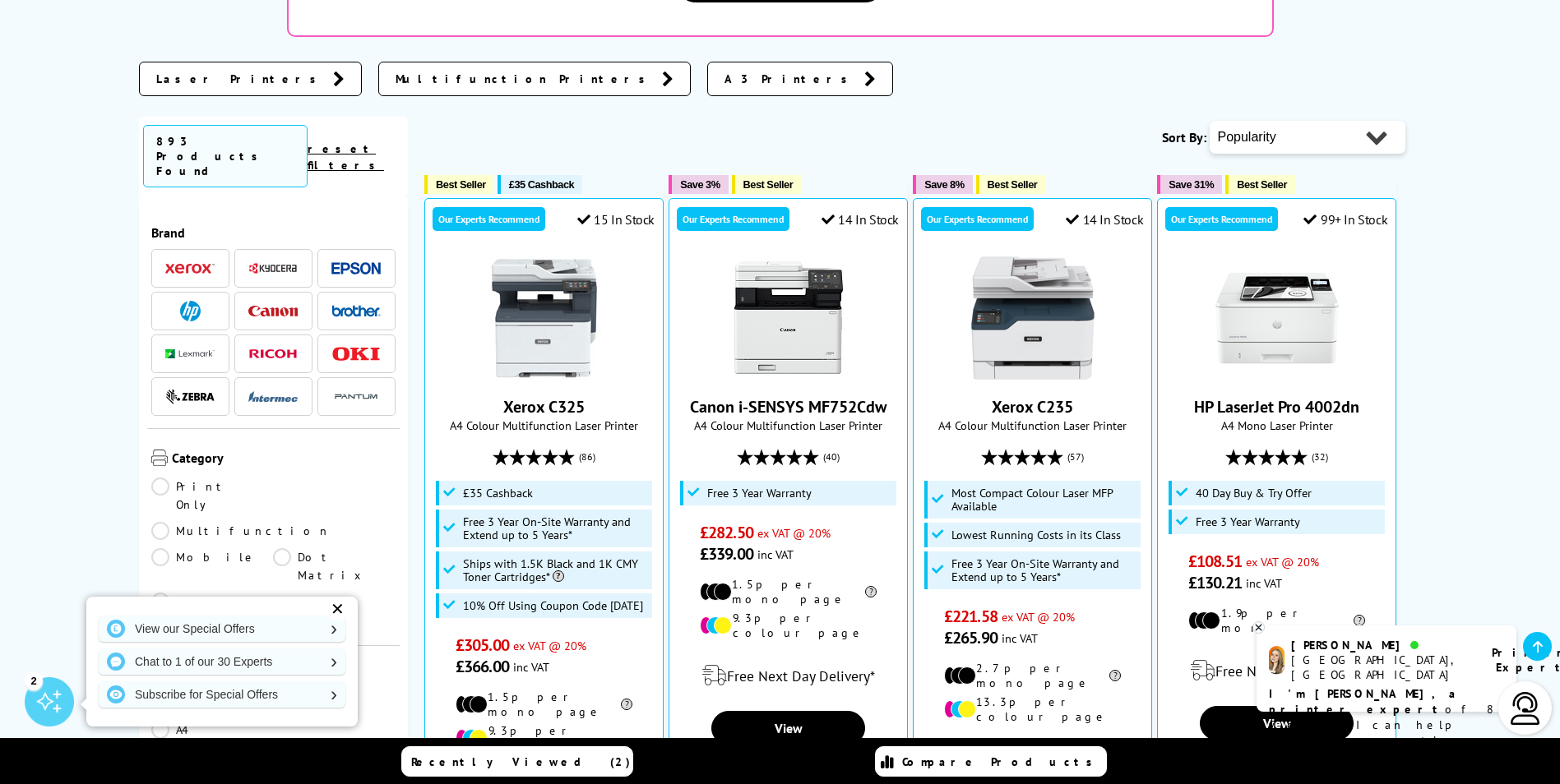
click at [286, 522] on link "Multifunction" at bounding box center [241, 531] width 179 height 18
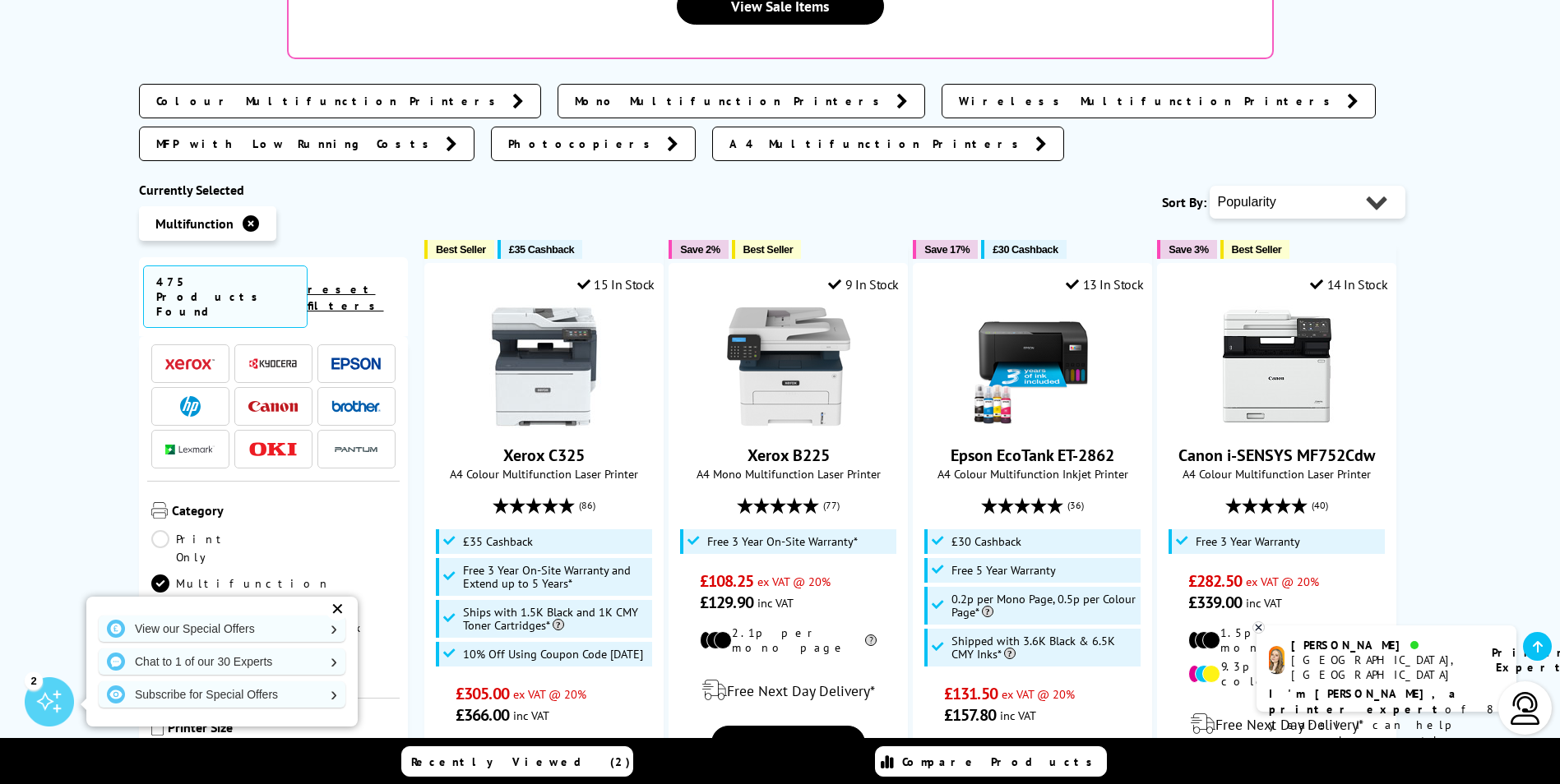
scroll to position [145, 0]
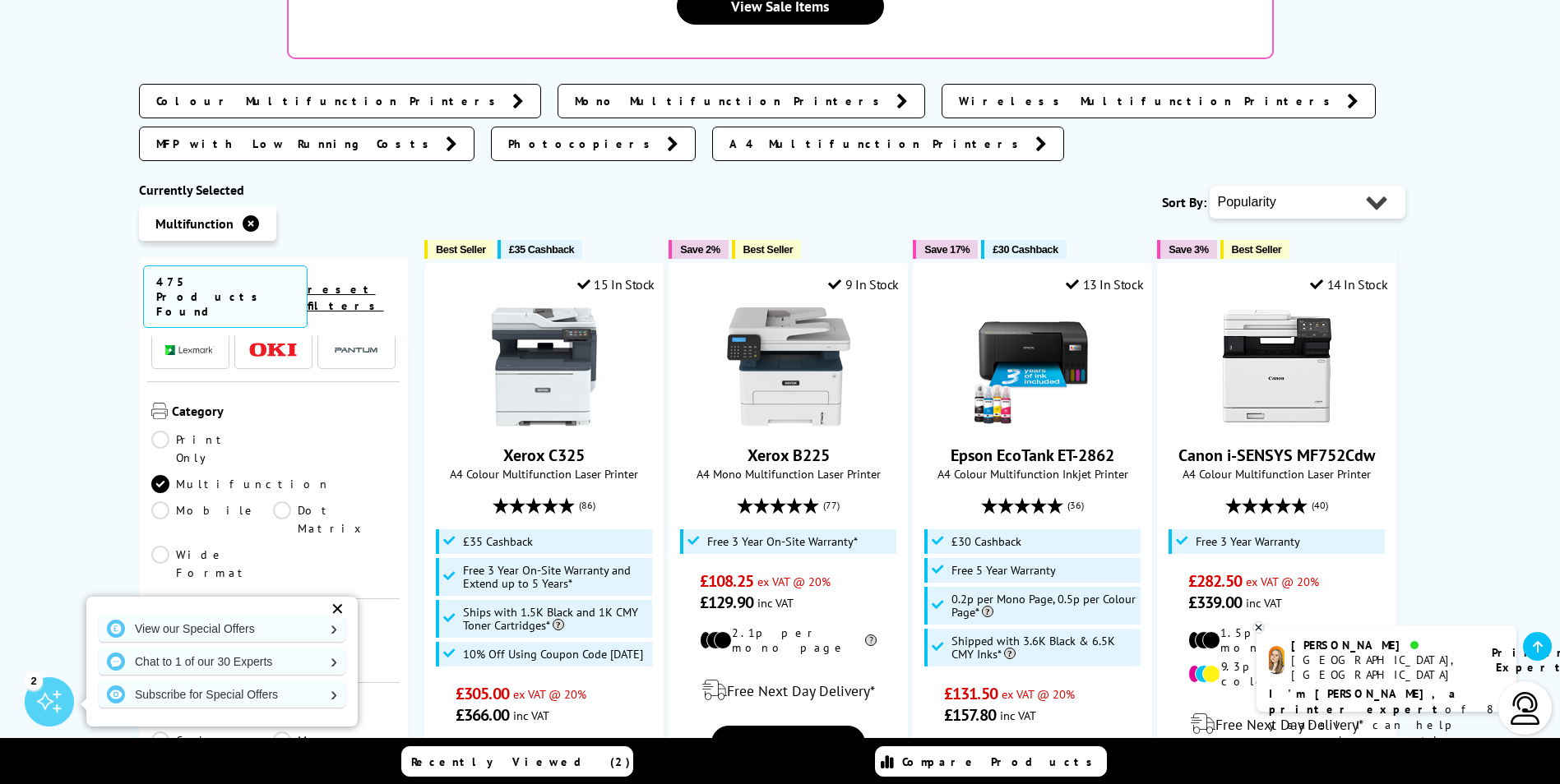
click at [167, 648] on link "A3" at bounding box center [212, 656] width 122 height 18
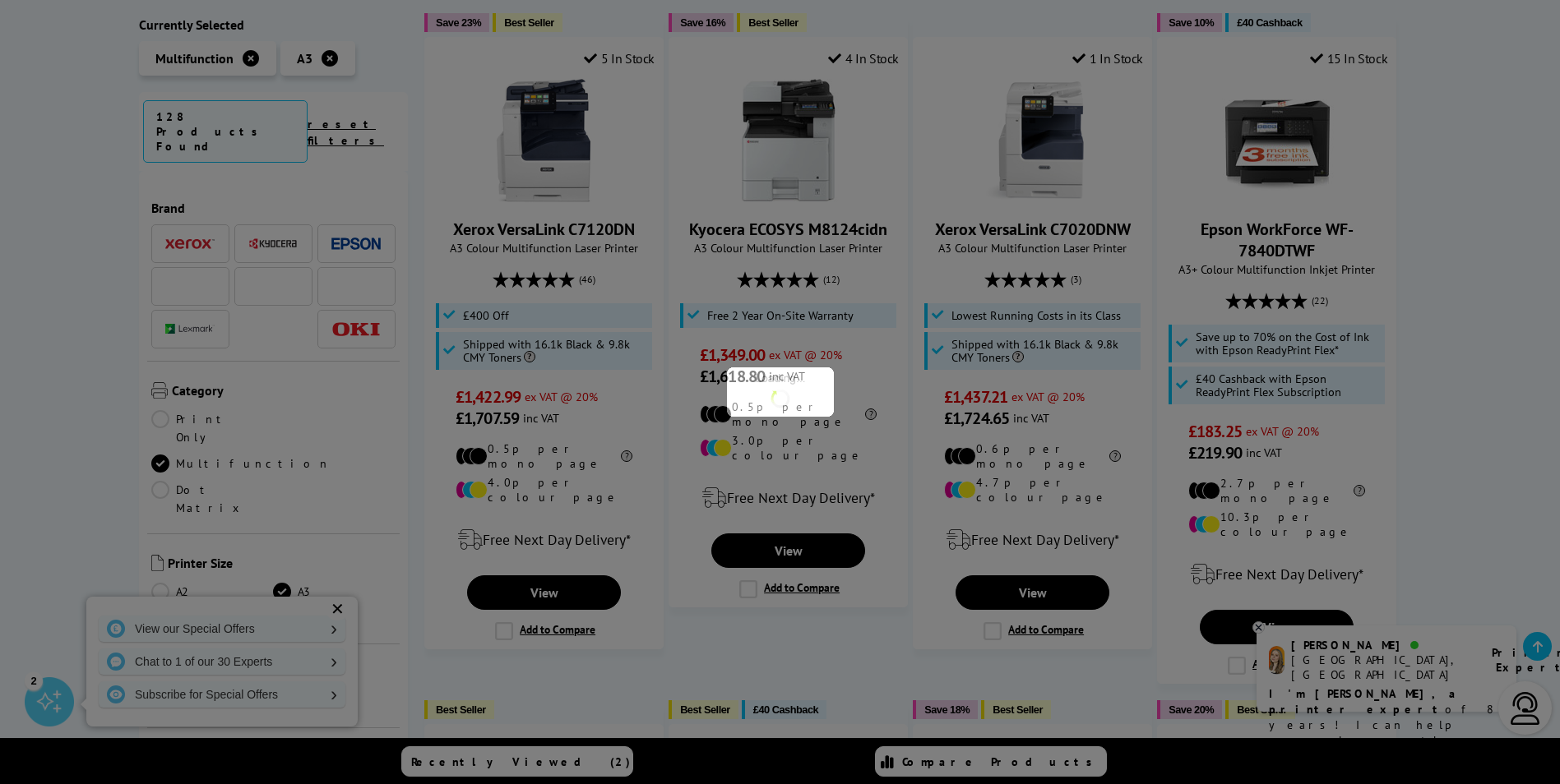
scroll to position [145, 0]
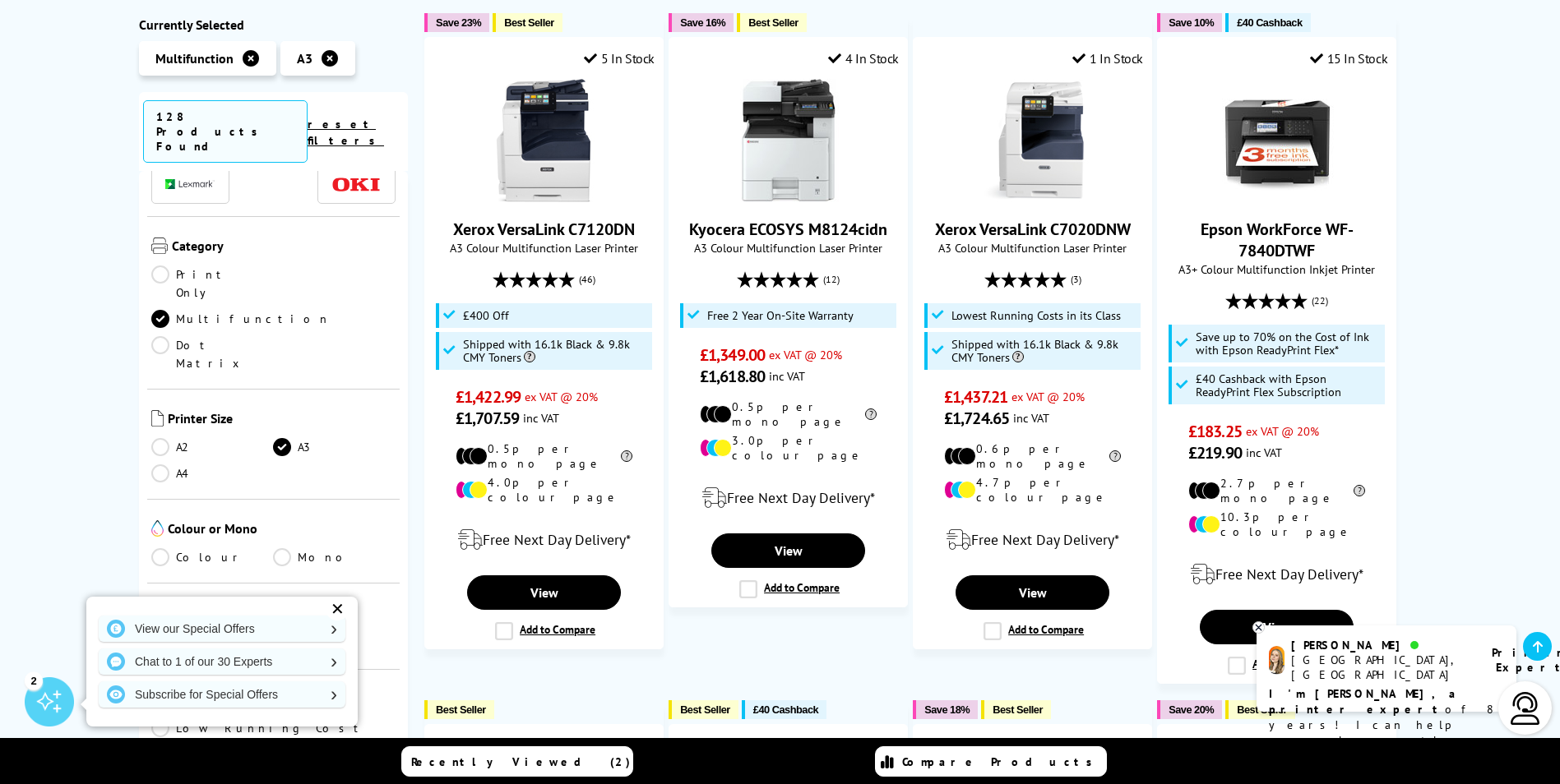
click at [173, 634] on link "Laser" at bounding box center [212, 643] width 122 height 18
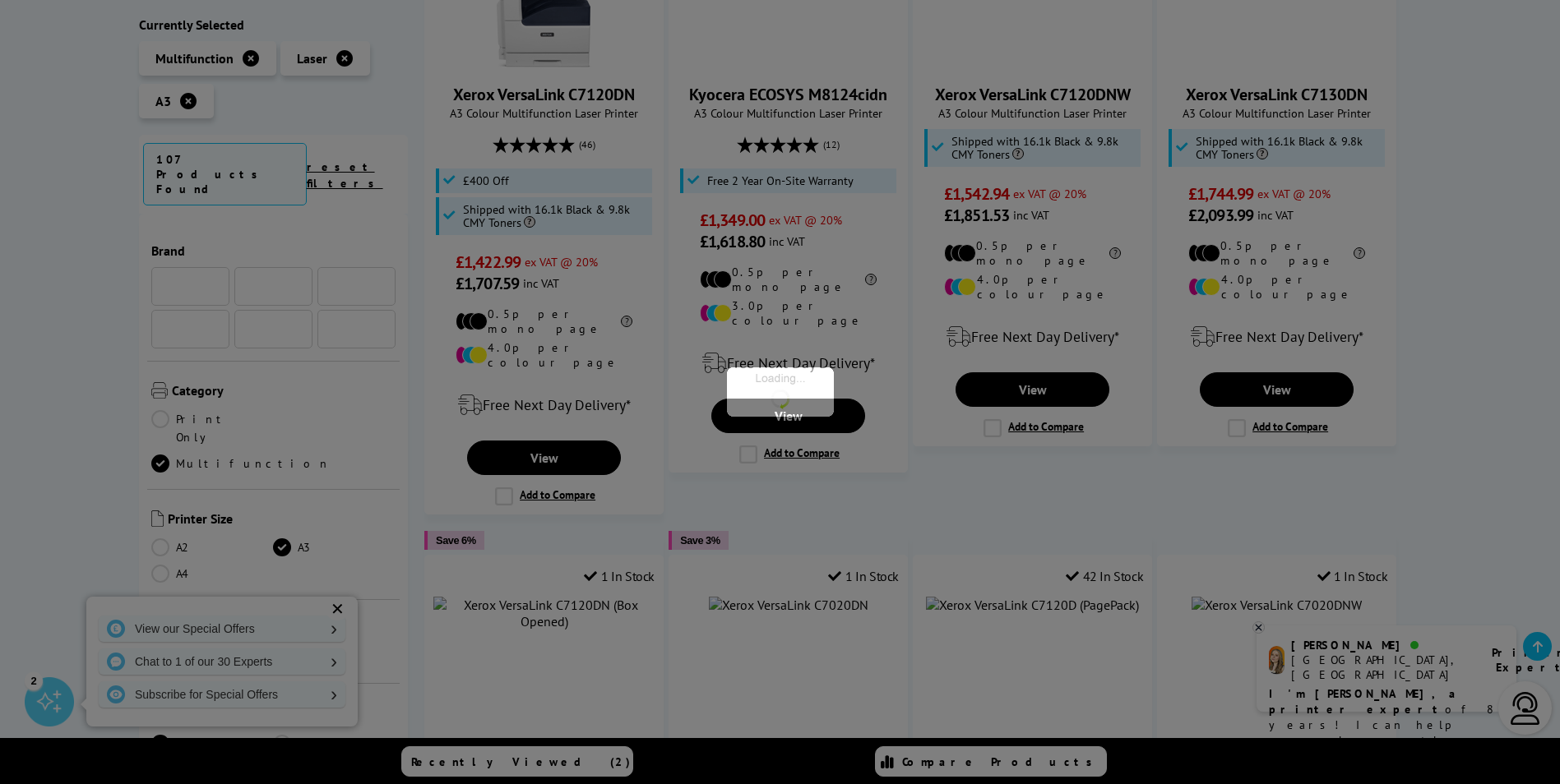
scroll to position [145, 0]
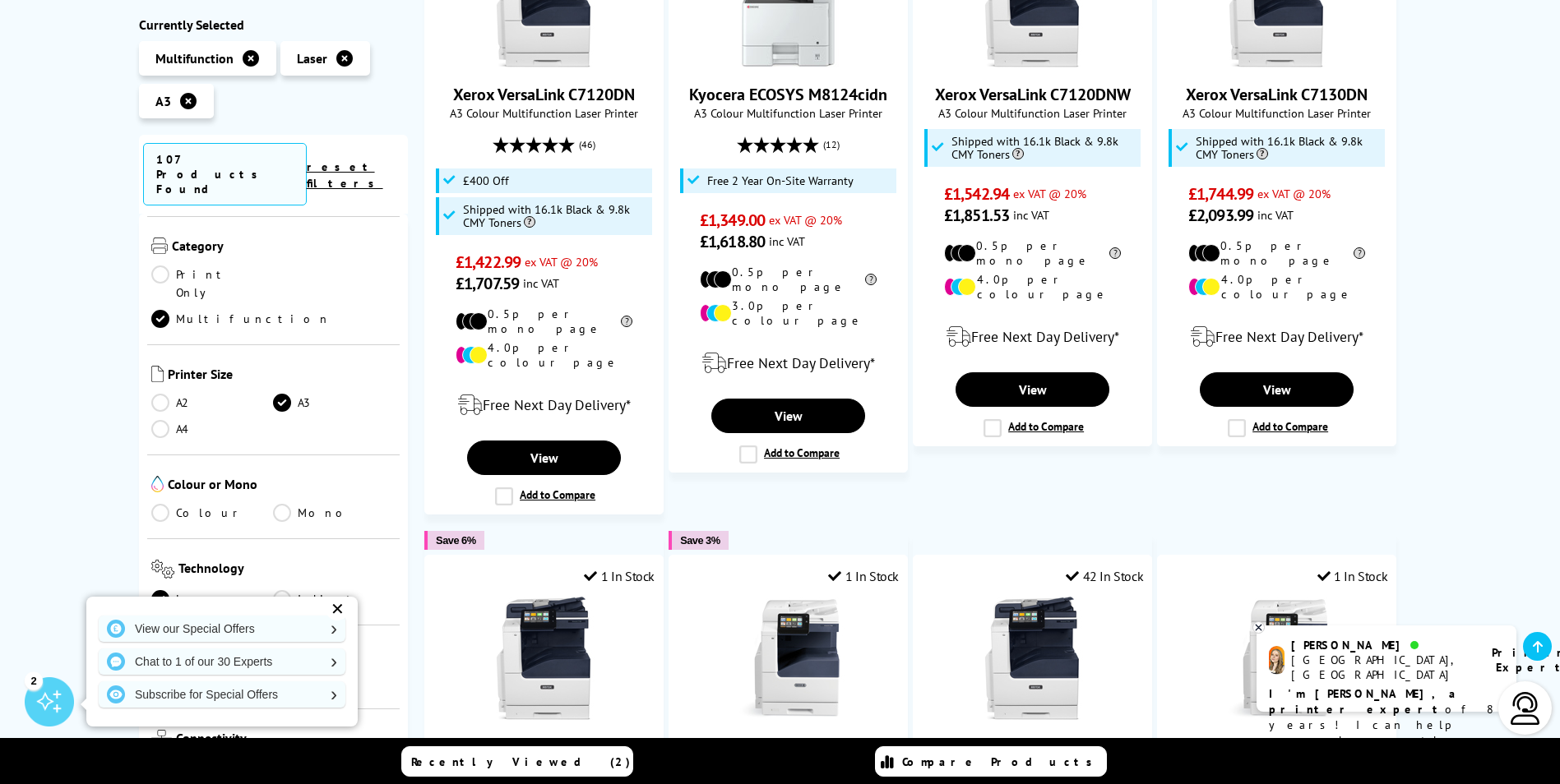
click at [170, 504] on link "Colour" at bounding box center [212, 513] width 122 height 18
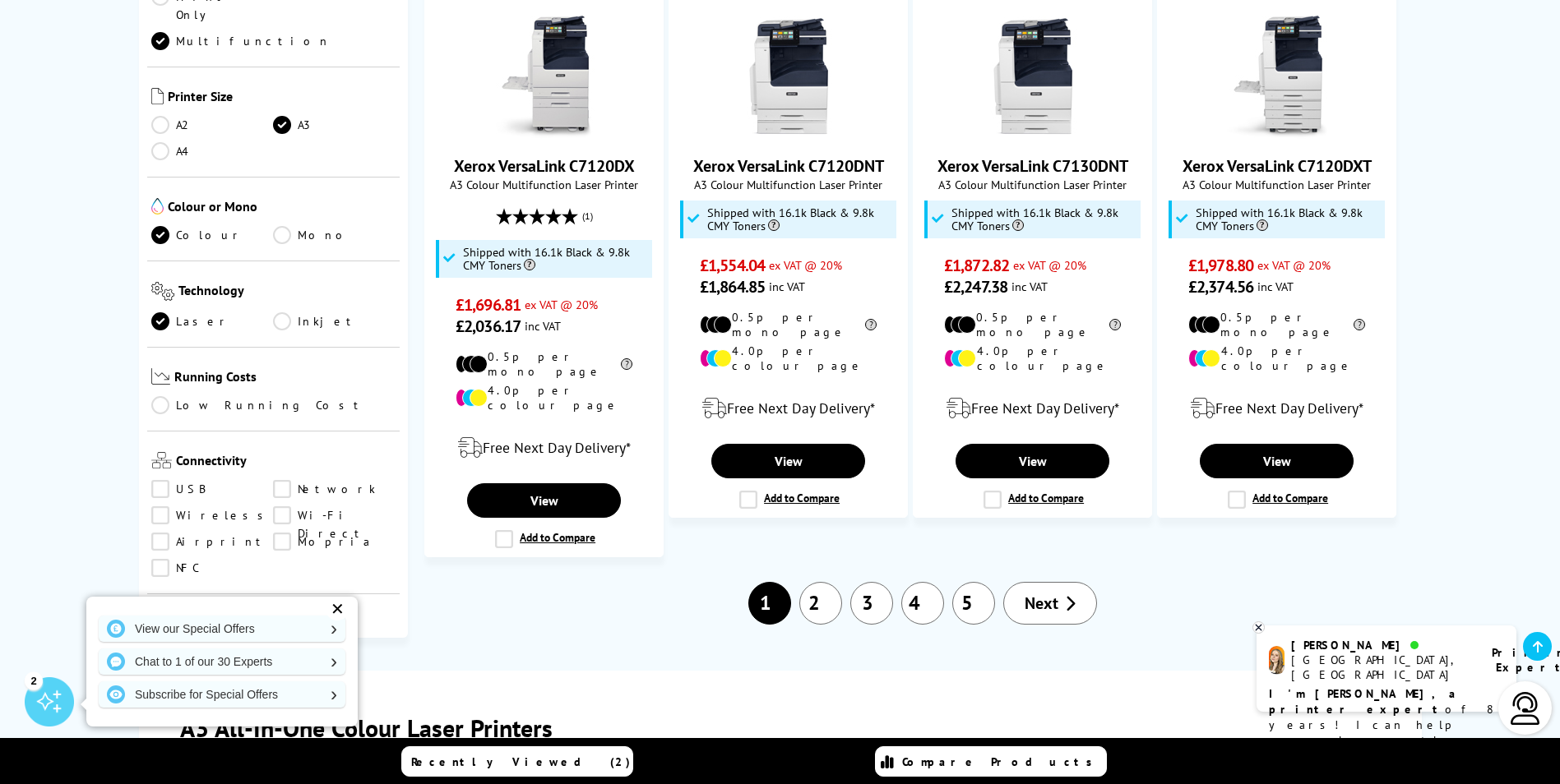
scroll to position [1885, 0]
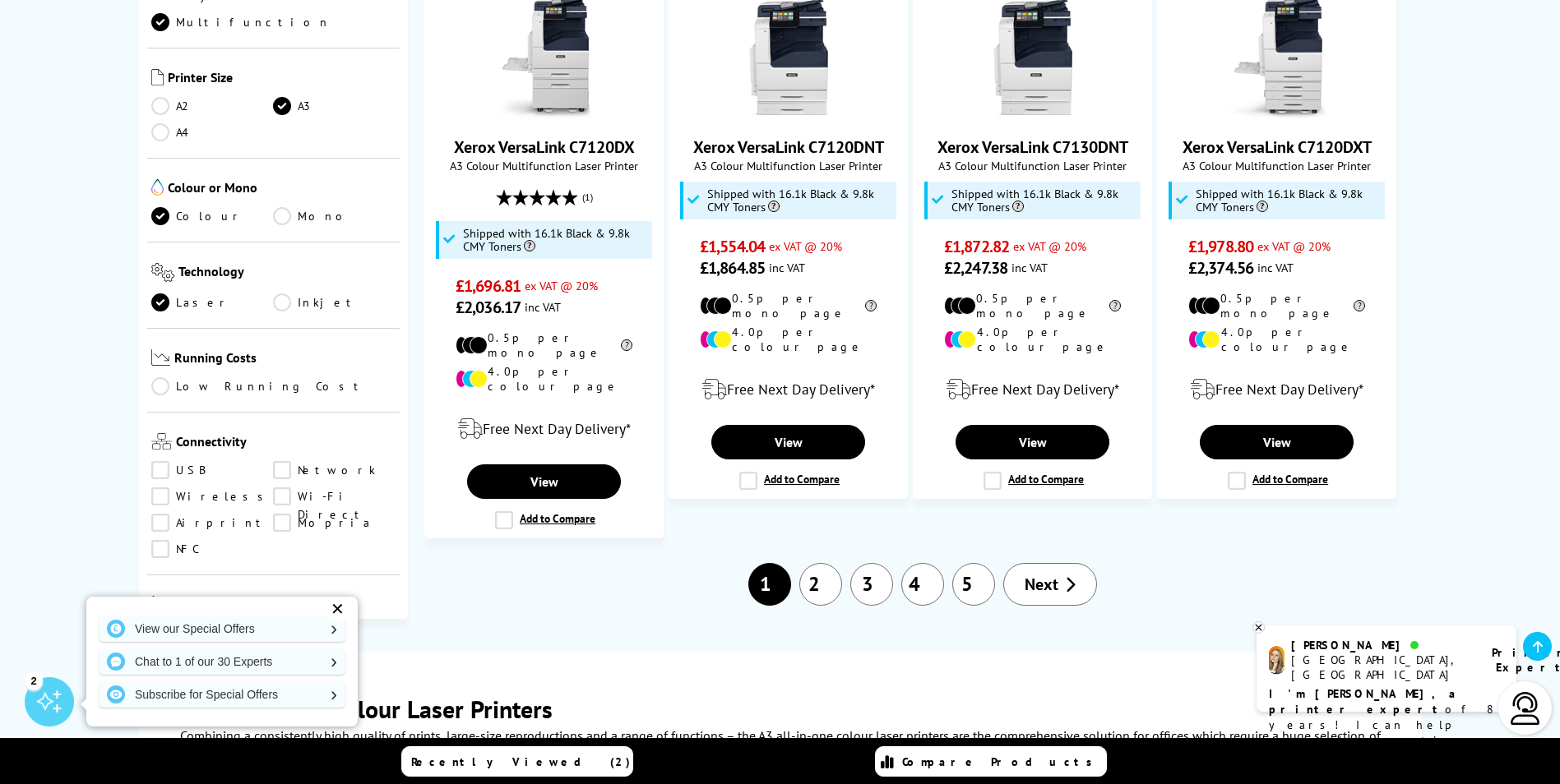
click at [829, 563] on link "2" at bounding box center [821, 585] width 43 height 43
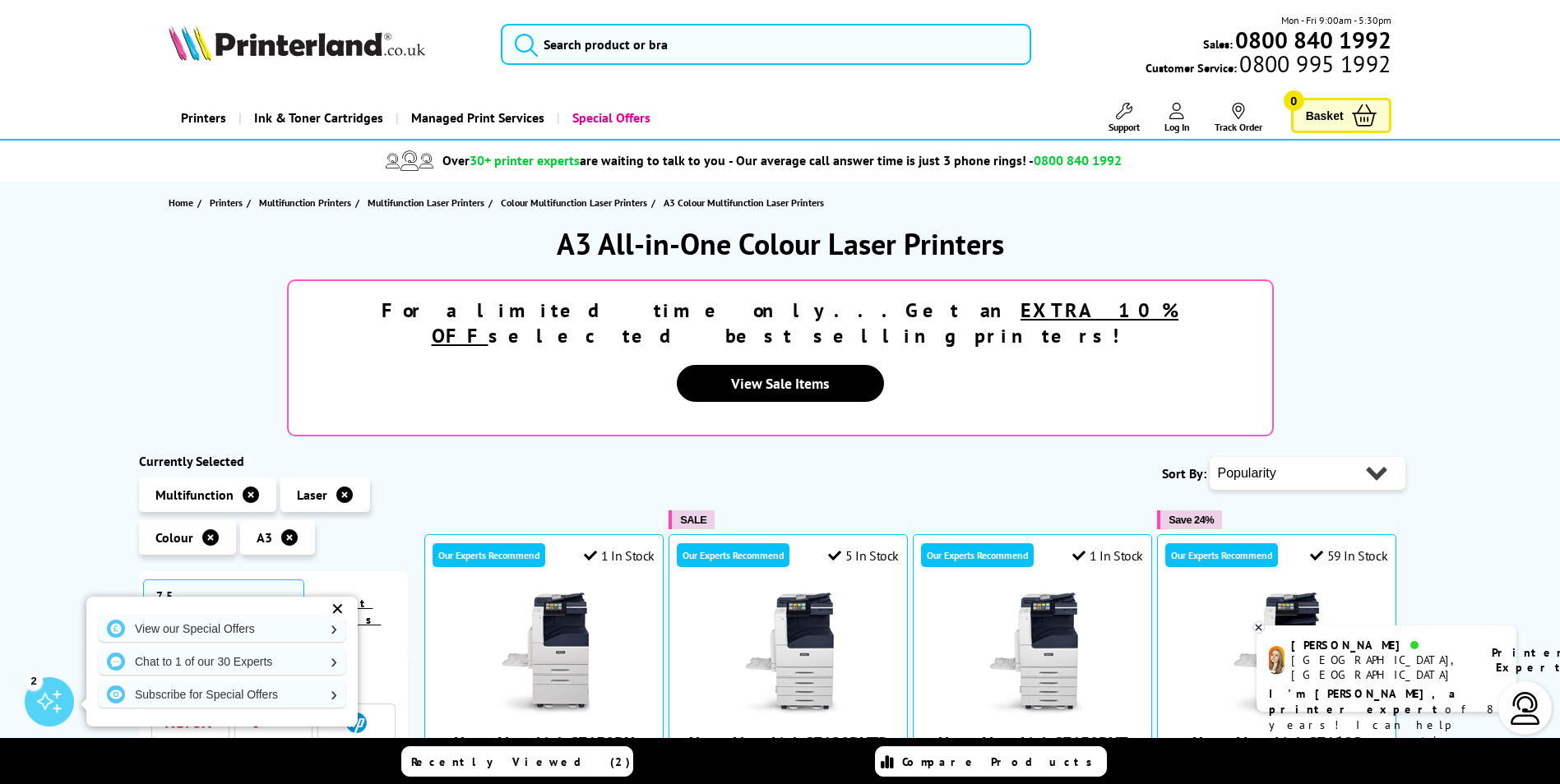
click at [1315, 457] on select "Popularity Rating Price - Low to High Price - High to Low Running Costs - Low t…" at bounding box center [1307, 473] width 196 height 33
select select "Price Ascending"
click at [1210, 457] on select "Popularity Rating Price - Low to High Price - High to Low Running Costs - Low t…" at bounding box center [1307, 473] width 196 height 33
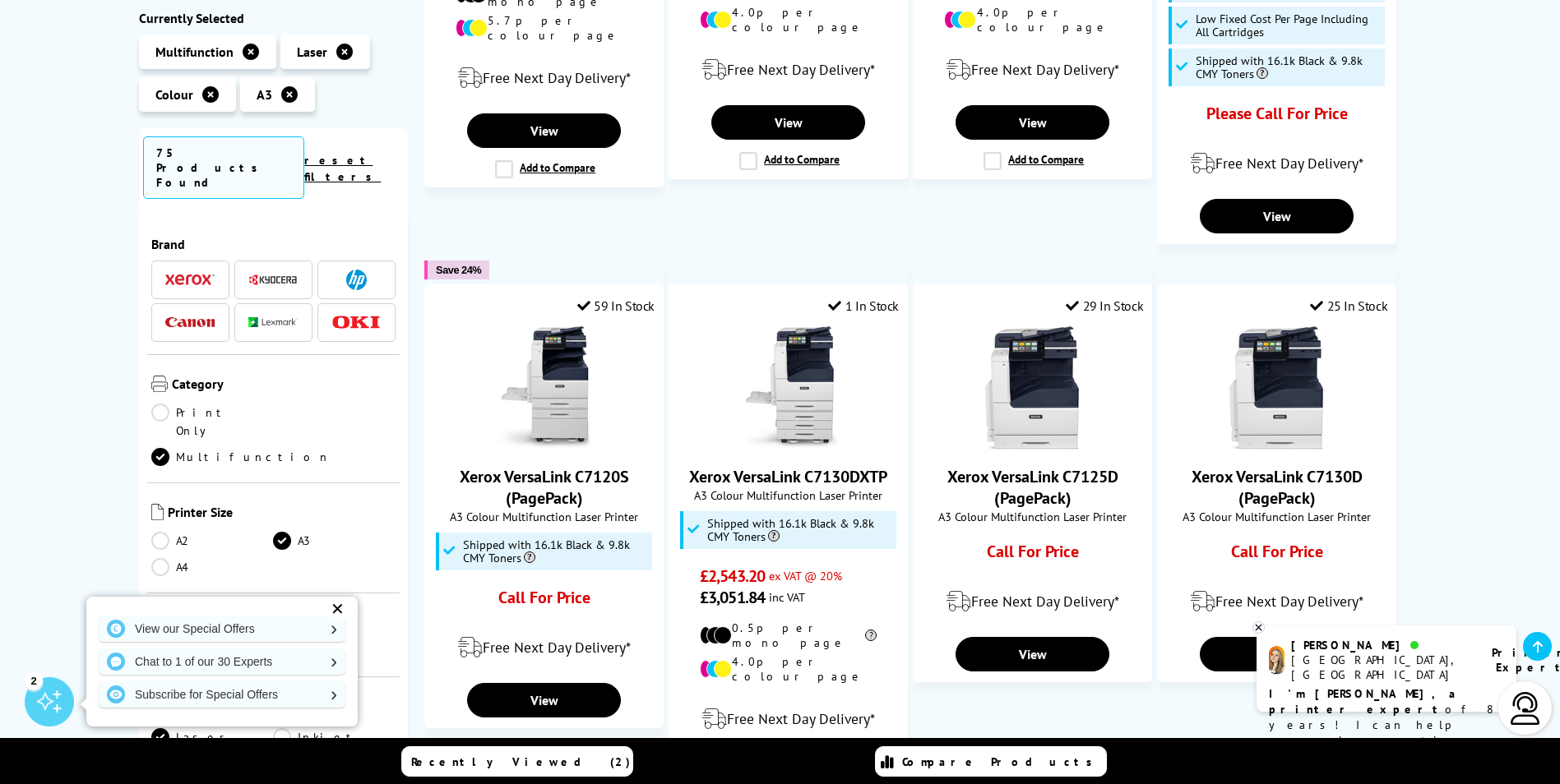
scroll to position [1507, 0]
